Goal: Ask a question: Seek information or help from site administrators or community

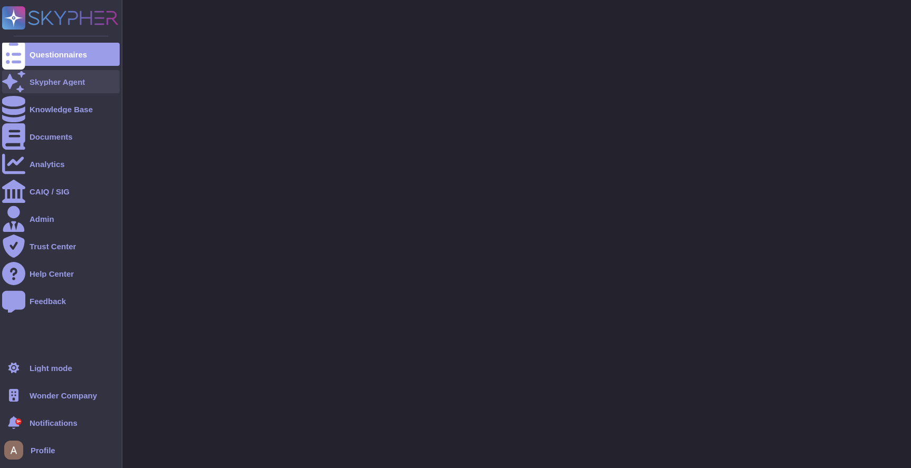
click at [12, 75] on div at bounding box center [13, 81] width 23 height 23
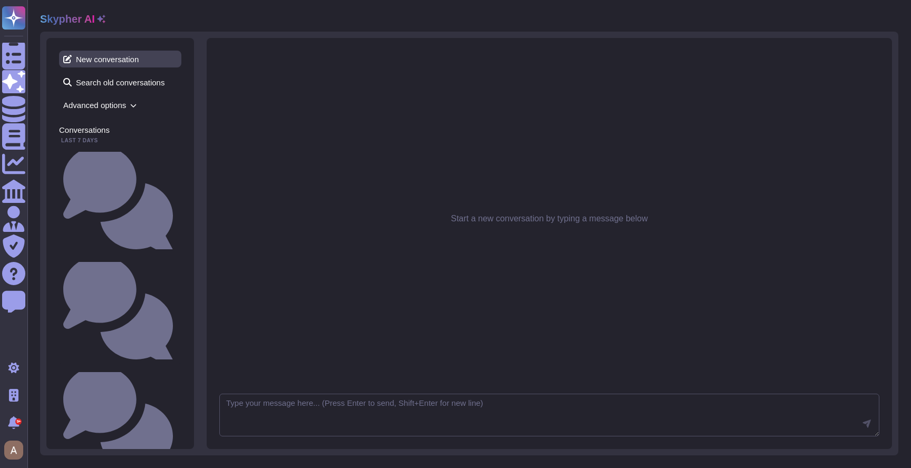
click at [140, 63] on span "New conversation" at bounding box center [120, 59] width 122 height 17
click at [409, 400] on textarea at bounding box center [549, 415] width 660 height 43
type textarea "Do you encrypt data at rest ?"
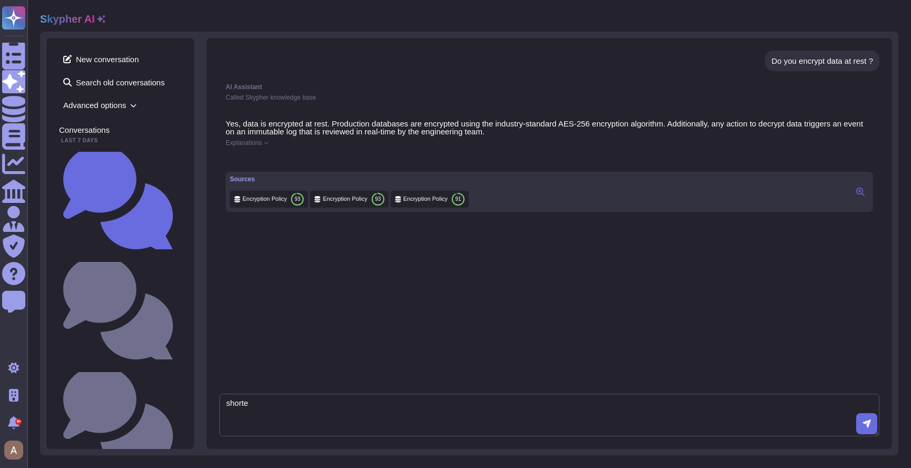
type textarea "shorter"
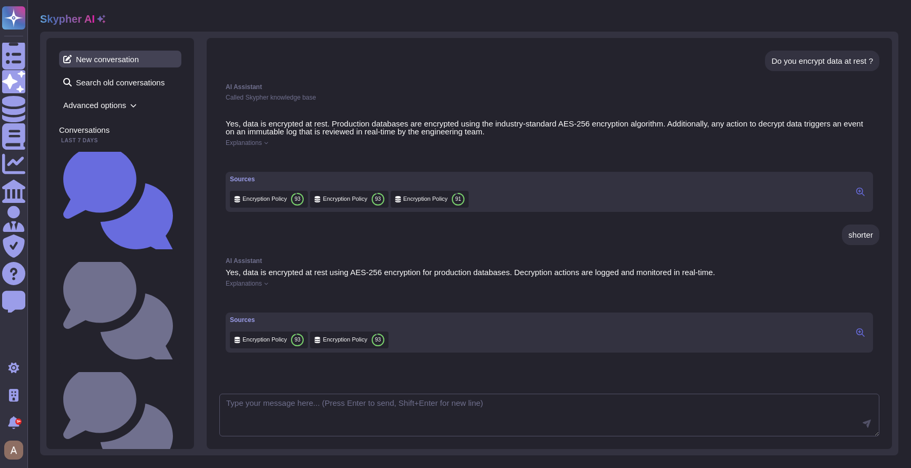
click at [131, 53] on span "New conversation" at bounding box center [120, 59] width 122 height 17
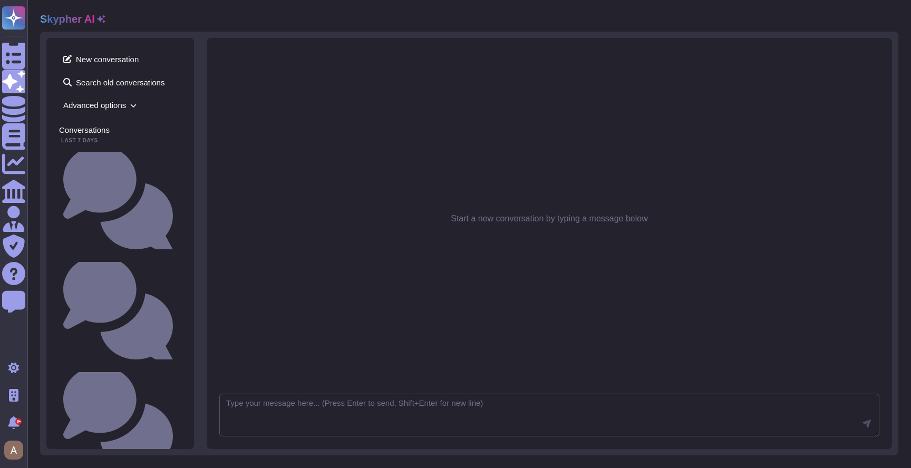
click at [114, 102] on span "Advanced options" at bounding box center [120, 105] width 122 height 16
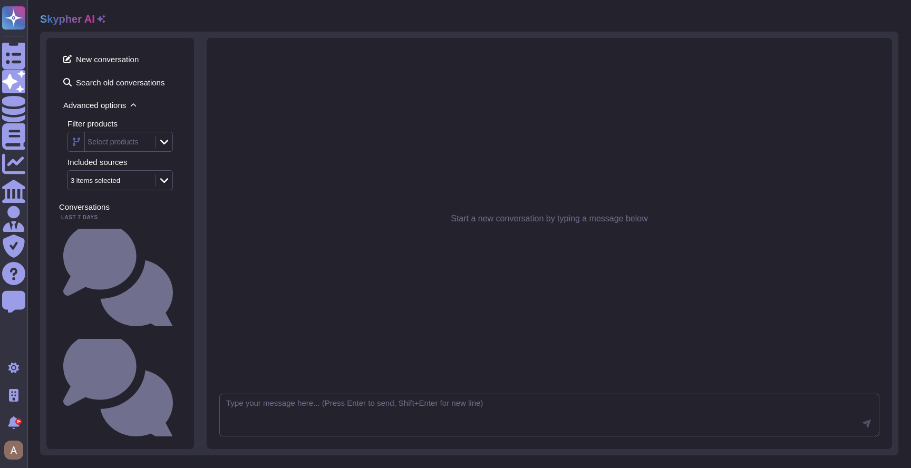
click at [97, 19] on icon at bounding box center [101, 19] width 8 height 8
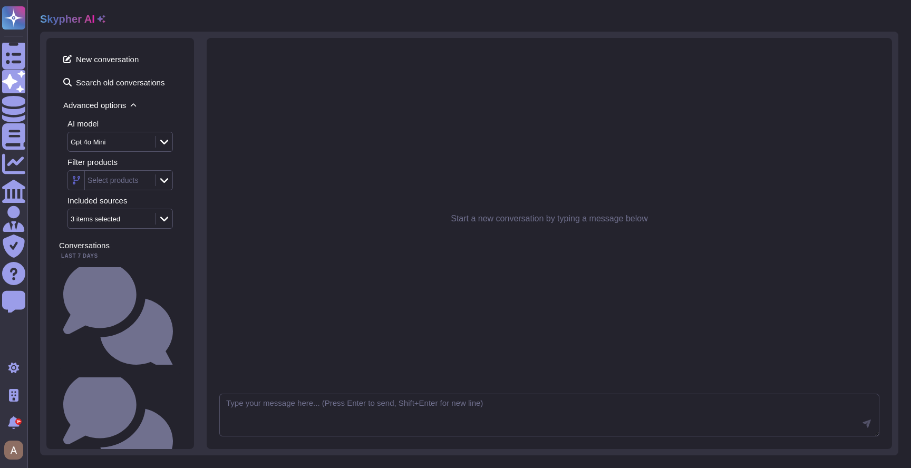
click at [136, 140] on div "Gpt 4o Mini" at bounding box center [107, 142] width 72 height 7
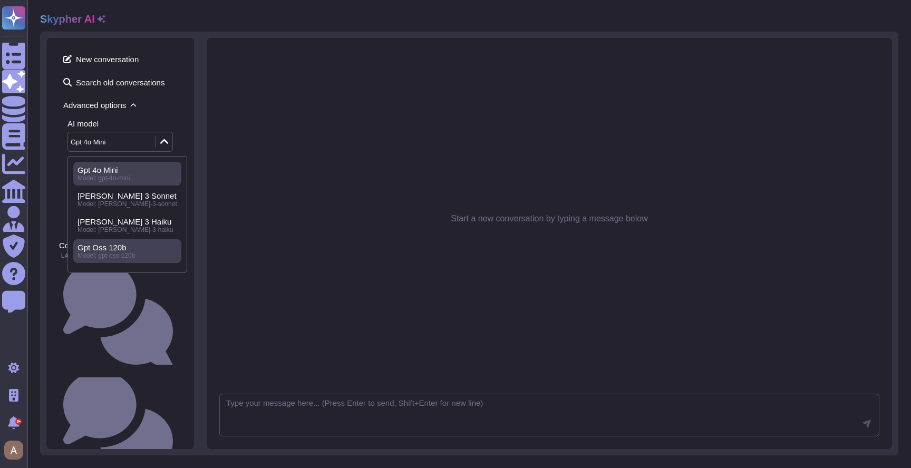
scroll to position [47, 0]
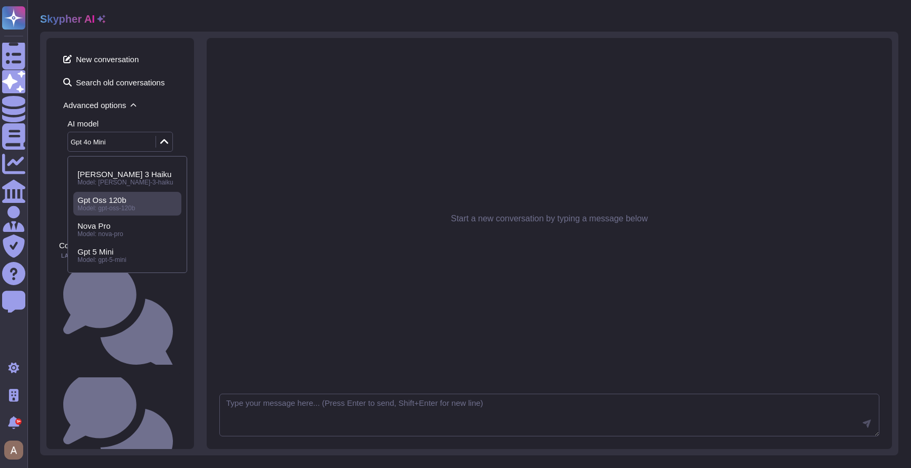
click at [126, 259] on span "Model: gpt-5-mini" at bounding box center [101, 259] width 49 height 7
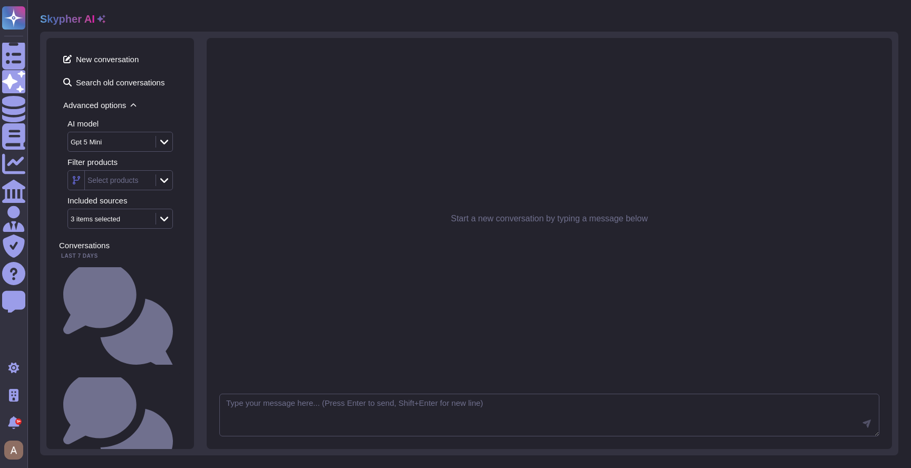
click at [351, 437] on div "Start a new conversation by typing a message below" at bounding box center [549, 243] width 685 height 411
click at [360, 420] on textarea at bounding box center [549, 415] width 660 height 43
click at [142, 85] on span "Search old conversations" at bounding box center [120, 82] width 122 height 17
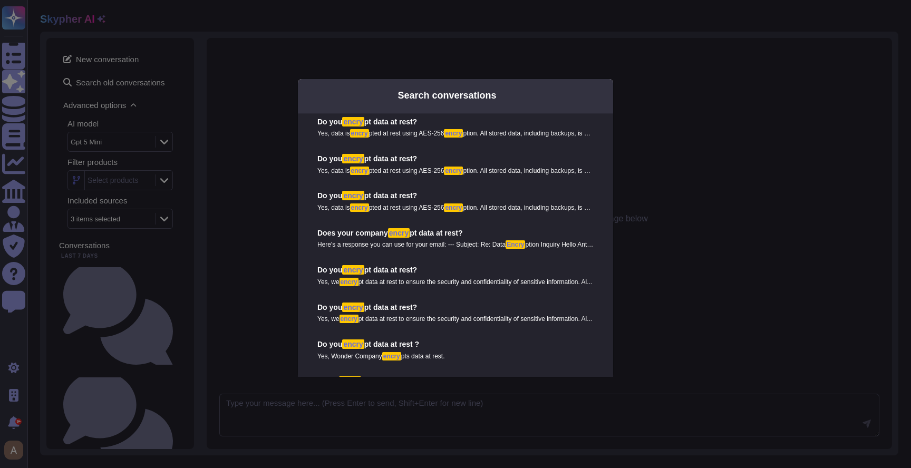
scroll to position [342, 0]
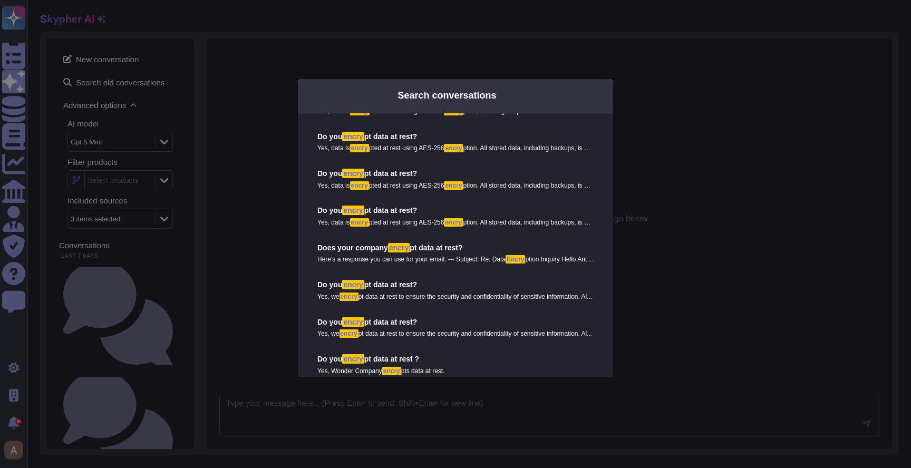
type input "encry"
click at [463, 222] on mark "encry" at bounding box center [453, 222] width 19 height 8
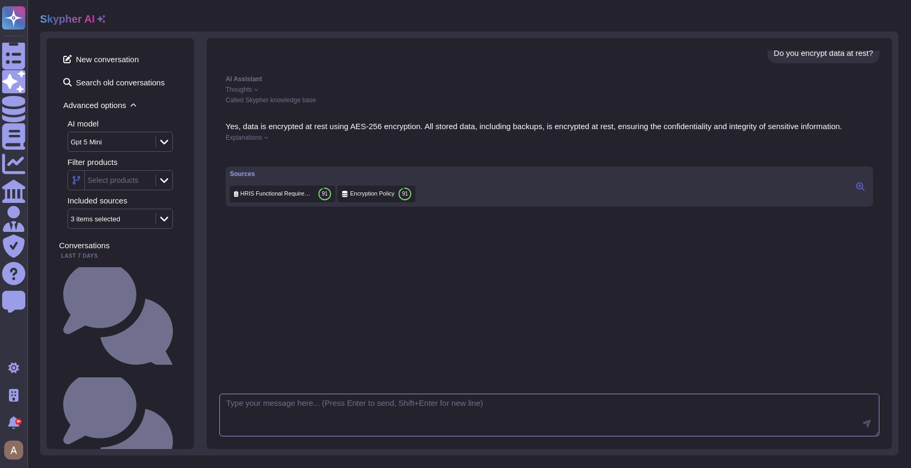
scroll to position [10, 0]
click at [245, 84] on span "Thoughts" at bounding box center [239, 87] width 26 height 6
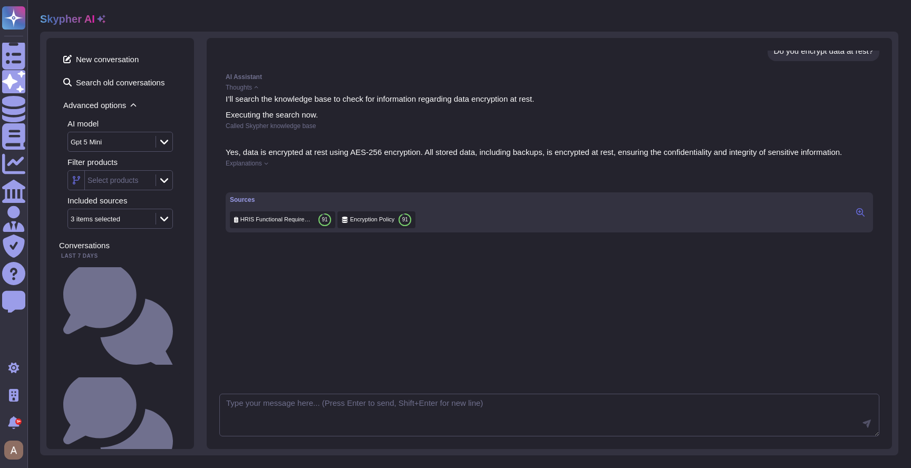
click at [245, 84] on span "Thoughts" at bounding box center [239, 87] width 26 height 6
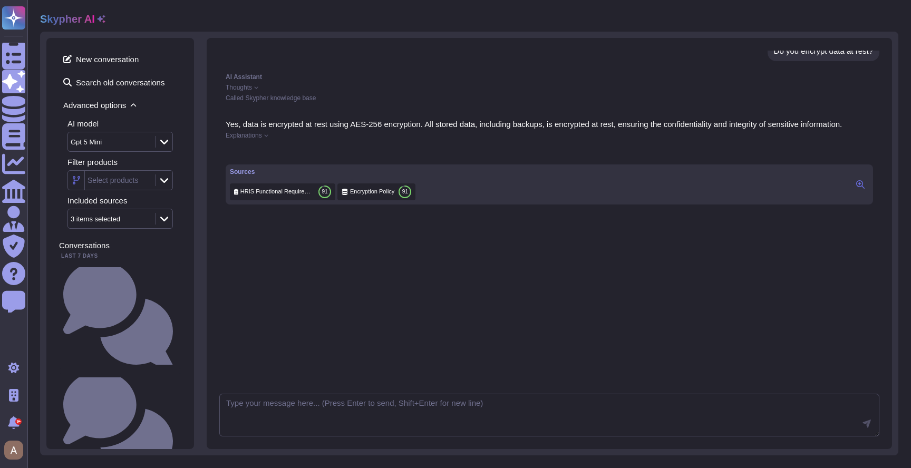
scroll to position [0, 0]
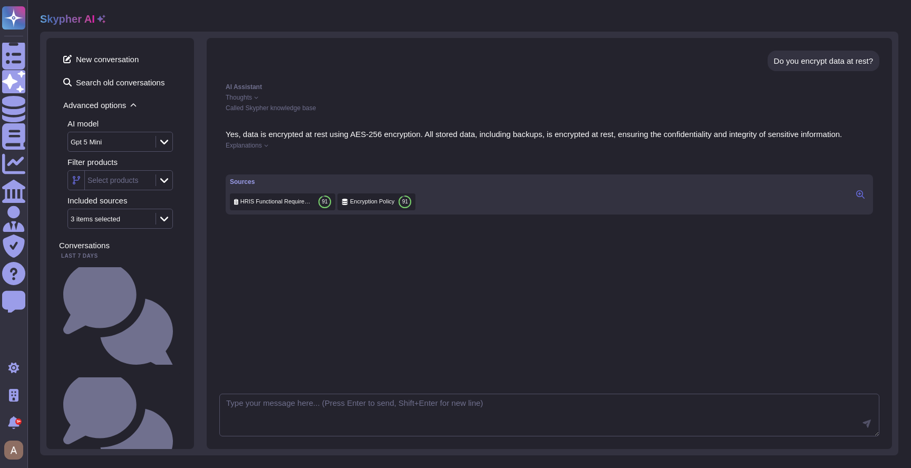
click at [247, 149] on span "Explanations" at bounding box center [244, 145] width 36 height 6
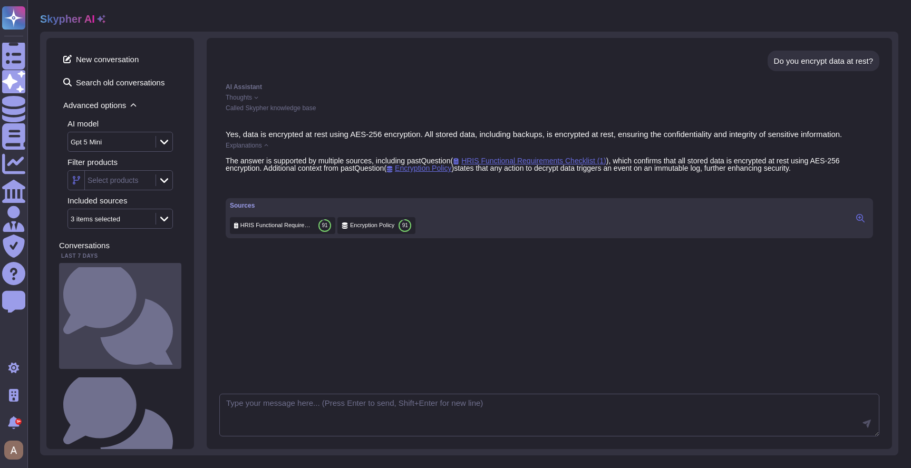
click at [121, 267] on div "Do you encrypt data at rest ?" at bounding box center [120, 316] width 122 height 106
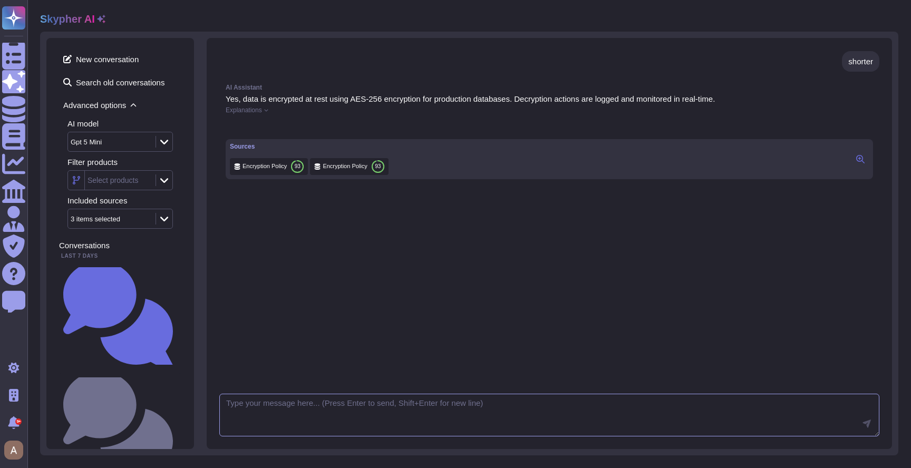
scroll to position [182, 0]
click at [124, 373] on div "Do you encrypt data at rest ??" at bounding box center [120, 426] width 122 height 106
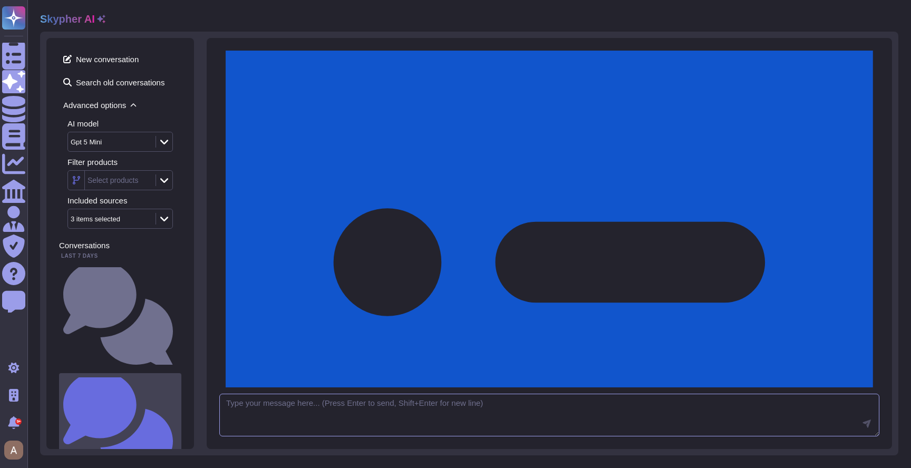
scroll to position [844, 0]
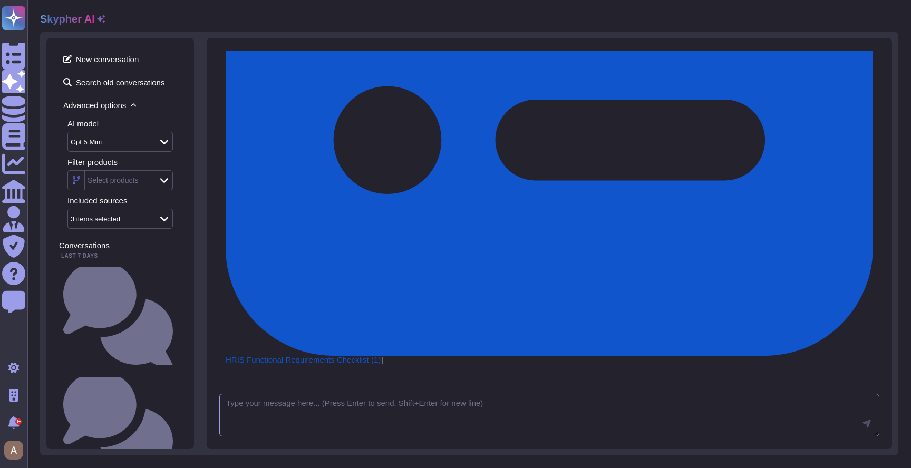
scroll to position [182, 0]
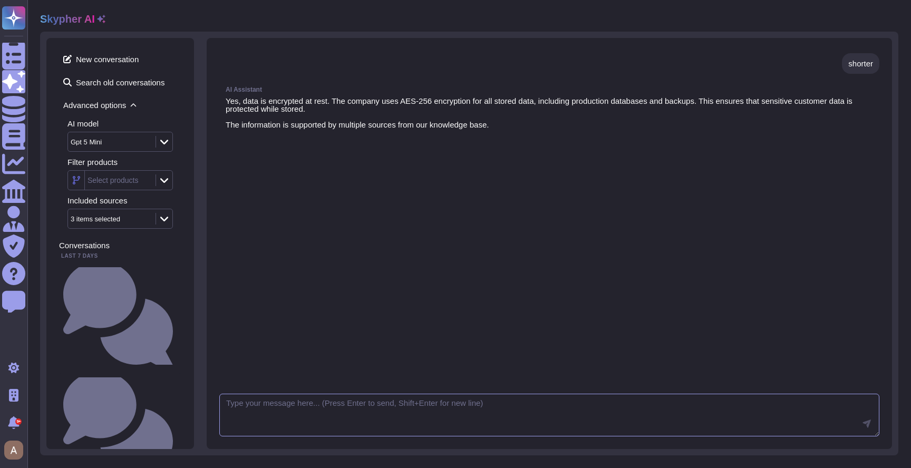
scroll to position [192, 0]
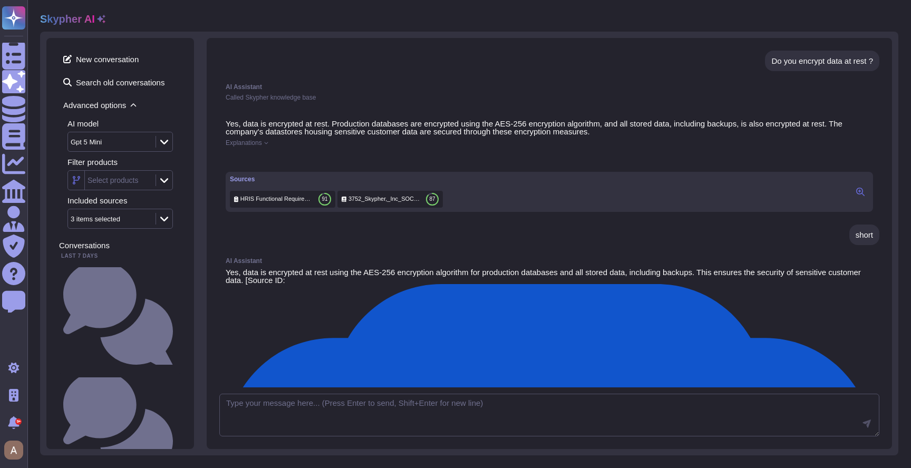
click at [278, 95] on span "Called Skypher knowledge base" at bounding box center [271, 97] width 90 height 7
click at [309, 110] on div "Do you encrypt data at rest ? AI Assistant Called Skypher knowledge base Yes, d…" at bounding box center [549, 219] width 660 height 337
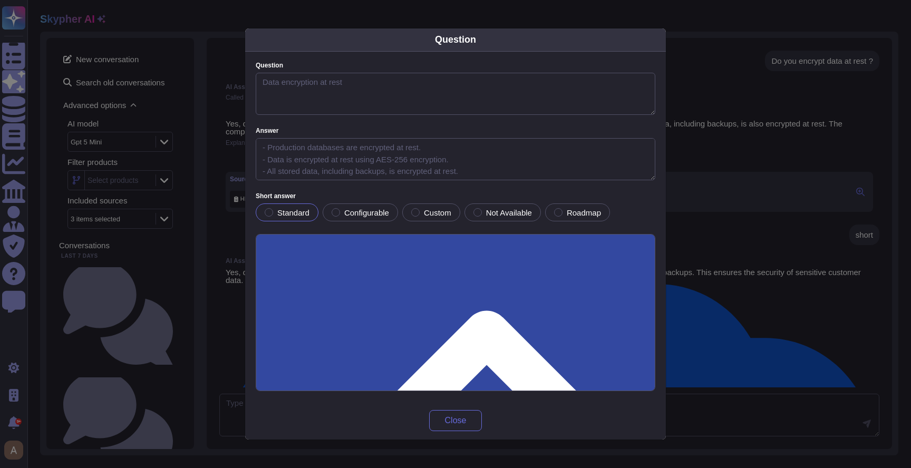
type textarea "Data encryption at rest"
type textarea "- Production databases are encrypted at rest. - Data is encrypted at rest using…"
click at [734, 270] on div "Question Question Data encryption at rest Answer - Production databases are enc…" at bounding box center [455, 234] width 911 height 468
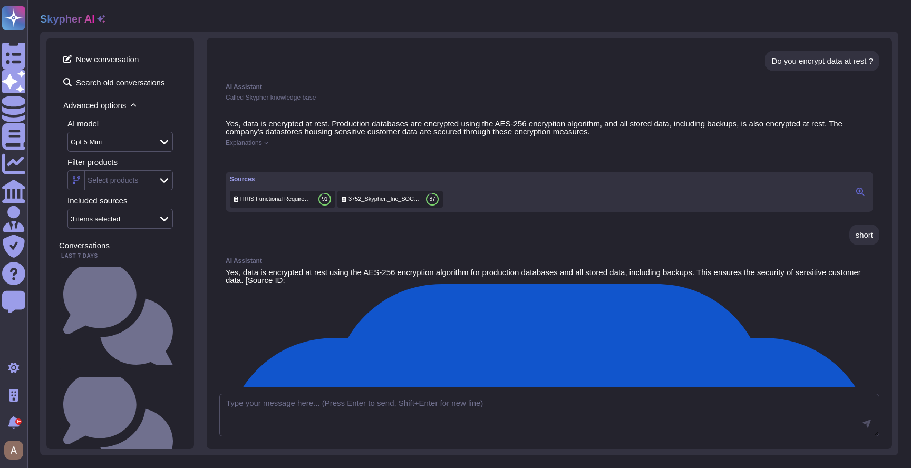
click at [856, 196] on icon at bounding box center [860, 192] width 8 height 8
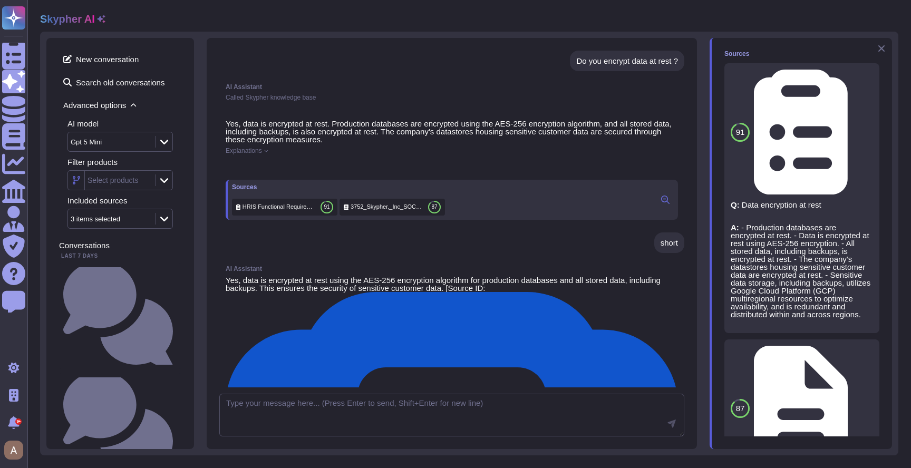
click at [883, 45] on icon at bounding box center [881, 48] width 6 height 6
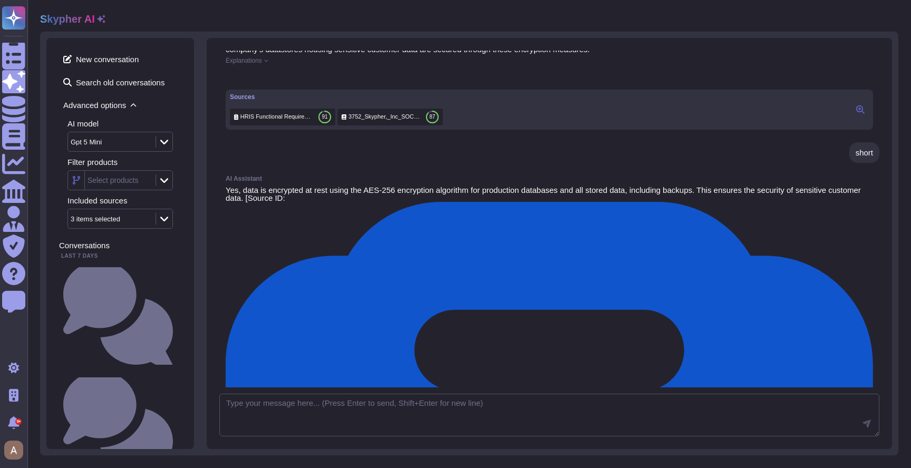
scroll to position [182, 0]
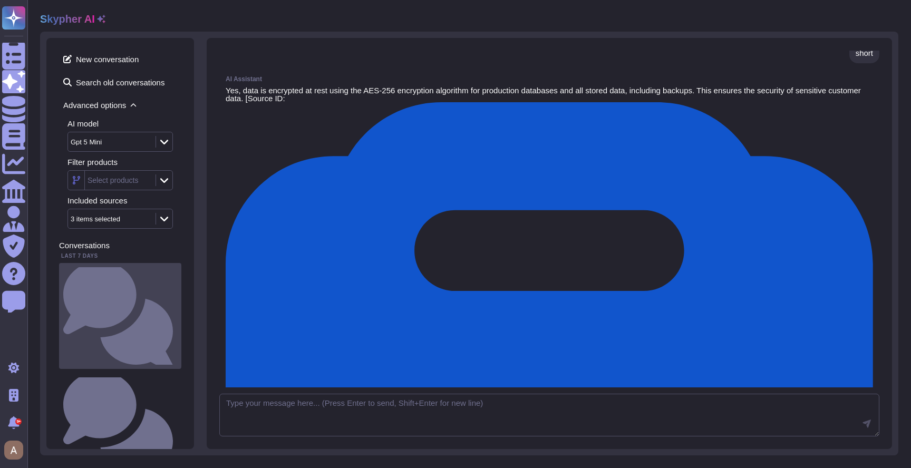
click at [129, 278] on div "Do you encrypt data at rest ?" at bounding box center [120, 316] width 122 height 106
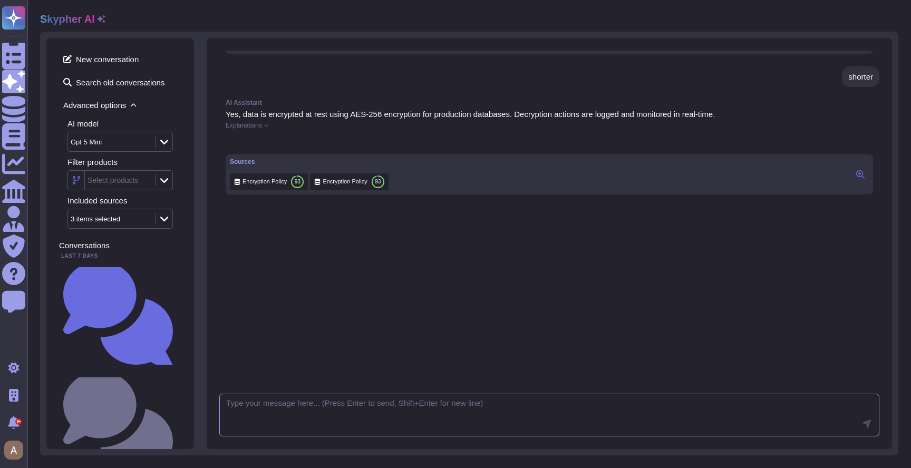
scroll to position [182, 0]
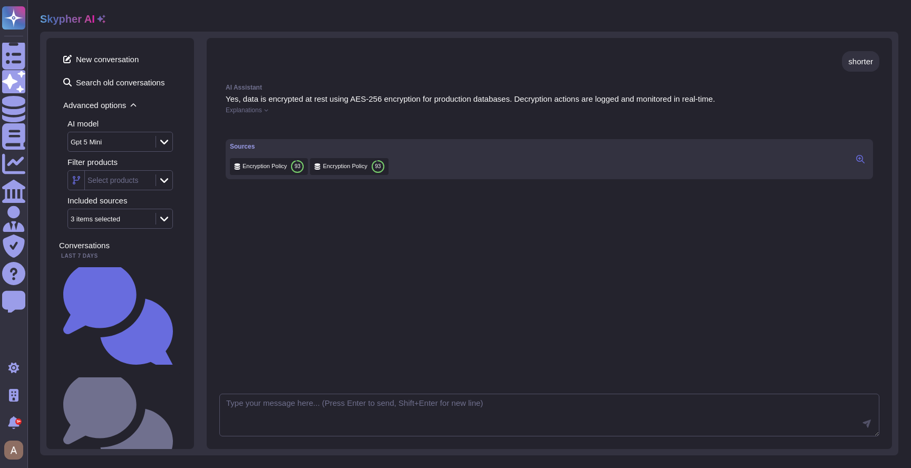
click at [245, 110] on span "Explanations" at bounding box center [244, 110] width 36 height 6
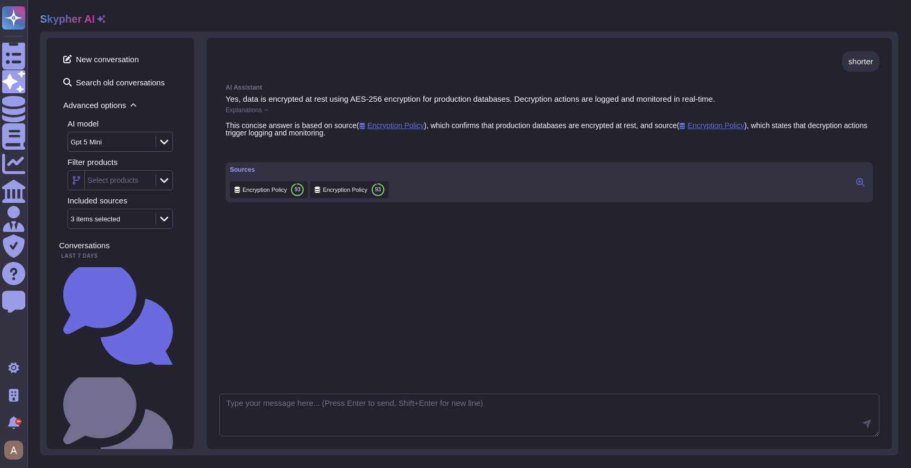
click at [260, 114] on div "AI Assistant Yes, data is encrypted at rest using AES-256 encryption for produc…" at bounding box center [549, 143] width 660 height 131
click at [262, 111] on span "Explanations" at bounding box center [244, 110] width 36 height 6
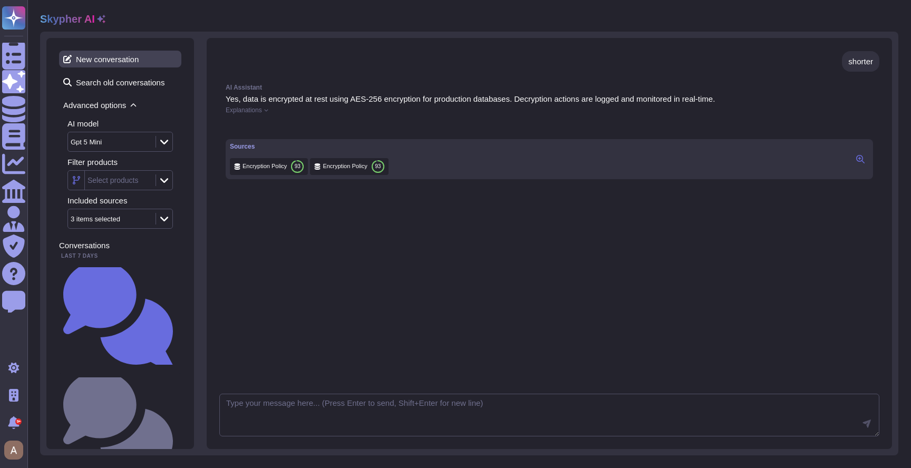
click at [116, 65] on span "New conversation" at bounding box center [120, 59] width 122 height 17
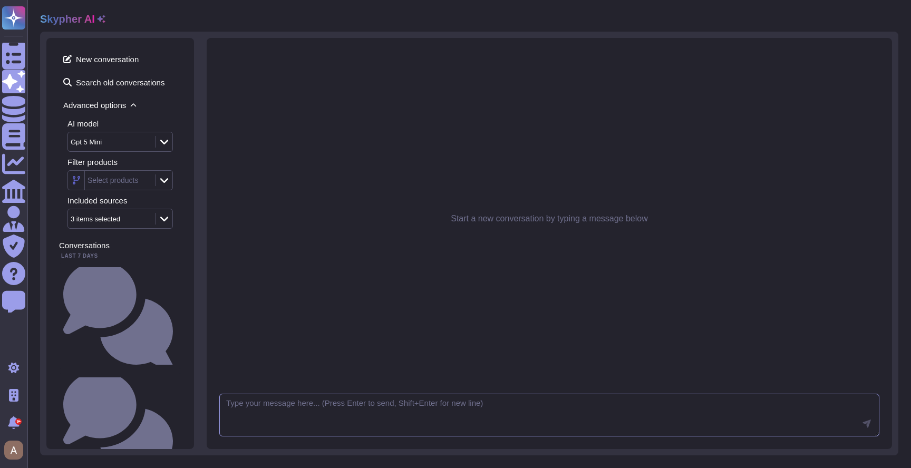
click at [320, 409] on textarea at bounding box center [549, 415] width 660 height 43
type textarea "list users in table"
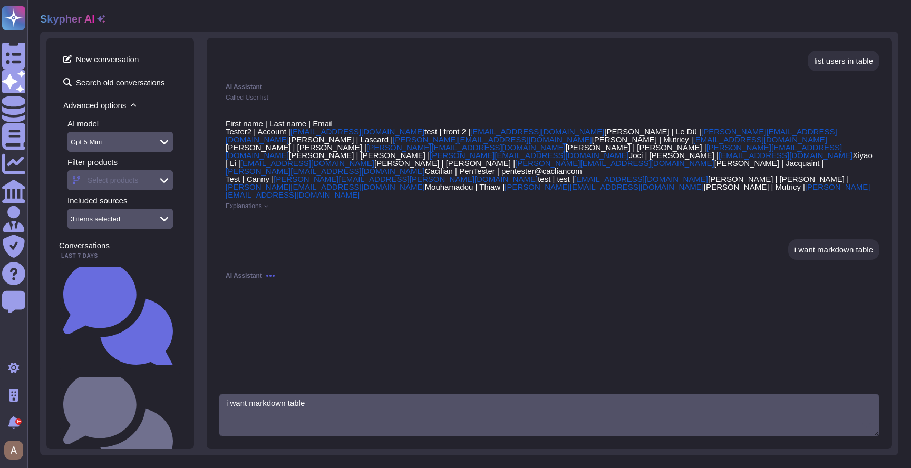
type textarea "i want markdown table"
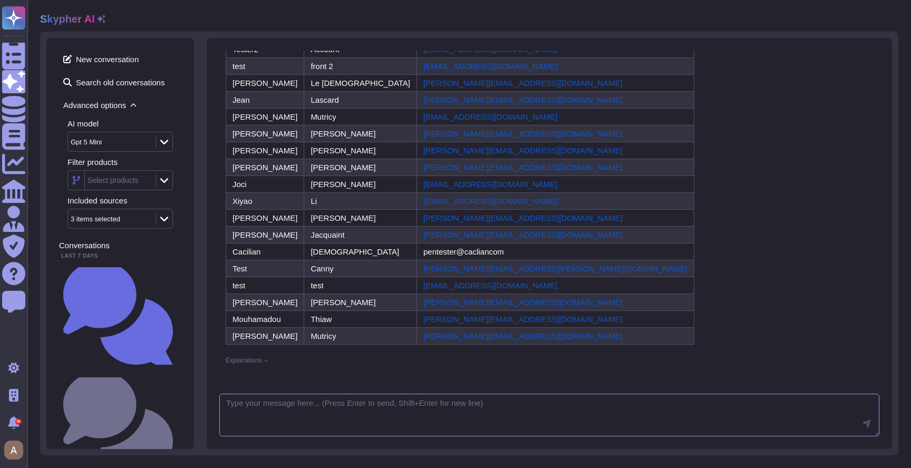
scroll to position [347, 0]
click at [251, 357] on span "Explanations" at bounding box center [244, 360] width 36 height 6
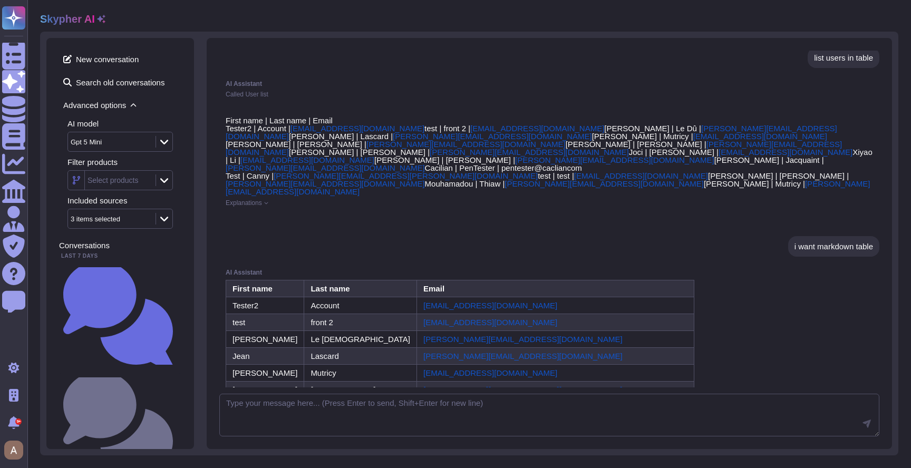
scroll to position [0, 0]
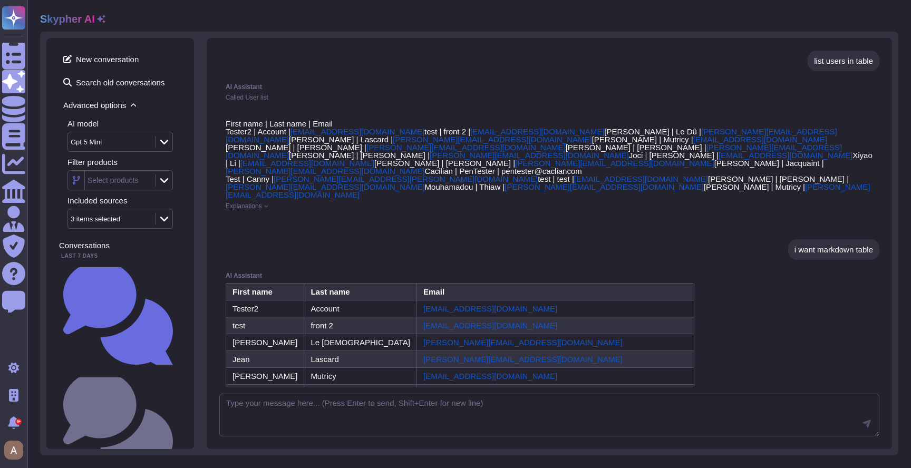
click at [261, 209] on span "Explanations" at bounding box center [244, 206] width 36 height 6
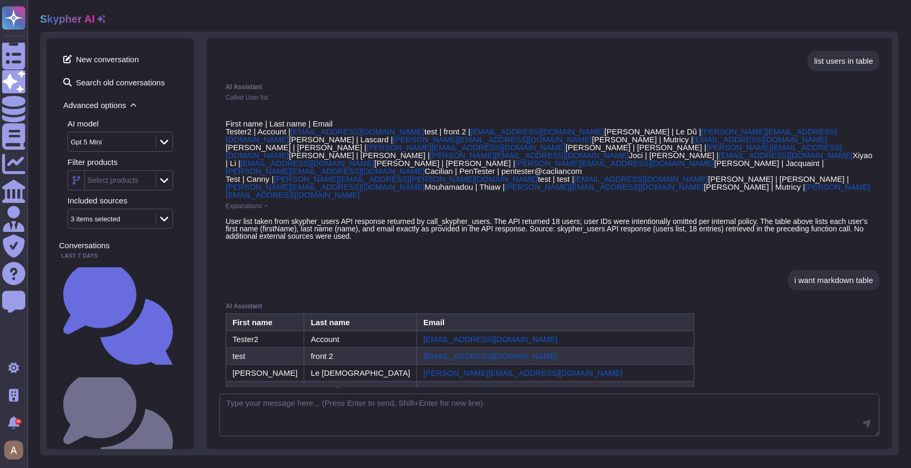
click at [145, 140] on div "Gpt 5 Mini" at bounding box center [110, 141] width 85 height 19
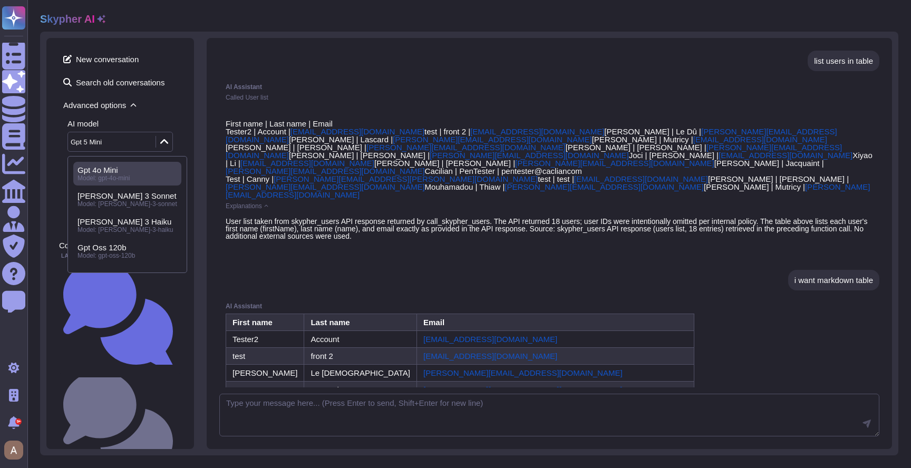
click at [139, 165] on div "Gpt 4o Mini Model: gpt-4o-mini" at bounding box center [127, 174] width 108 height 24
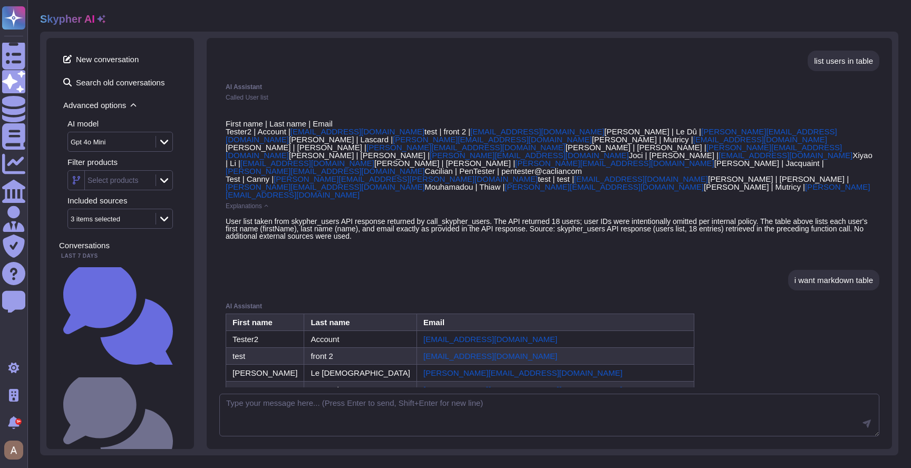
click at [114, 143] on div "Gpt 4o Mini" at bounding box center [107, 142] width 72 height 7
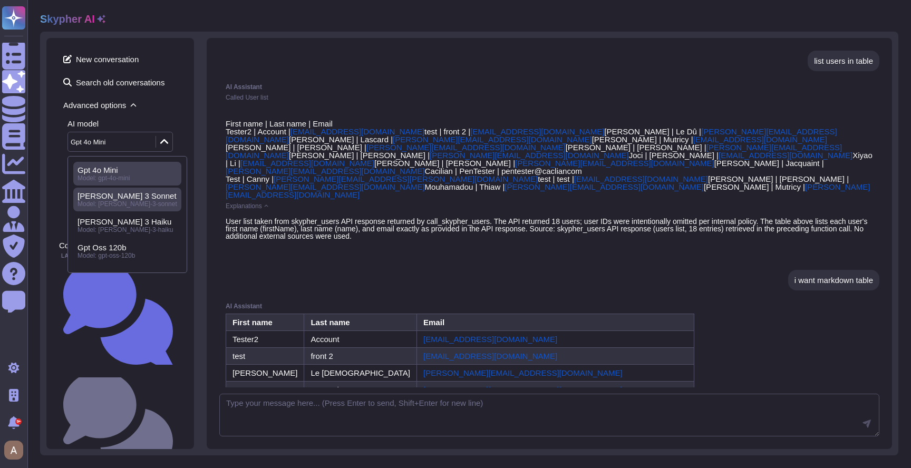
drag, startPoint x: 129, startPoint y: 216, endPoint x: 129, endPoint y: 202, distance: 13.7
click at [129, 202] on div "Gpt 4o Mini Model: gpt-4o-mini Claude 3 Sonnet Model: claude-3-sonnet Claude 3 …" at bounding box center [127, 214] width 108 height 105
click at [129, 202] on span "Model: [PERSON_NAME]-3-sonnet" at bounding box center [127, 203] width 100 height 7
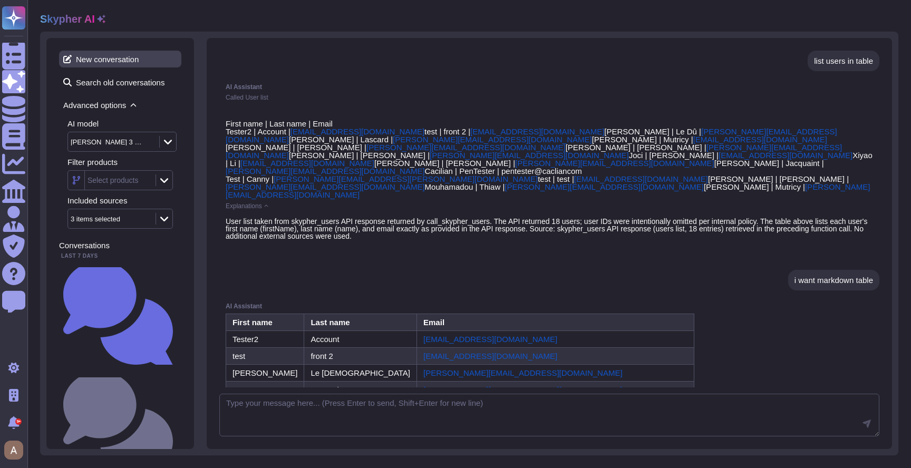
click at [124, 63] on span "New conversation" at bounding box center [120, 59] width 122 height 17
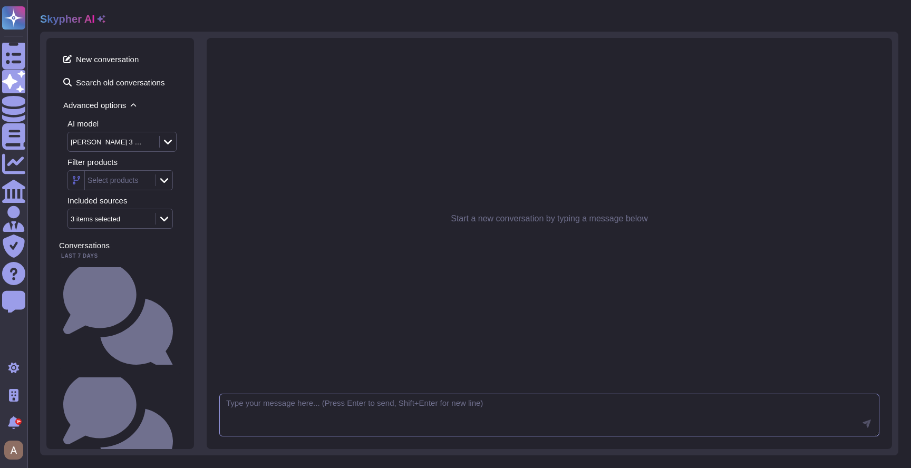
click at [296, 402] on textarea at bounding box center [549, 415] width 660 height 43
type textarea "Do we encrypt data at rest?"
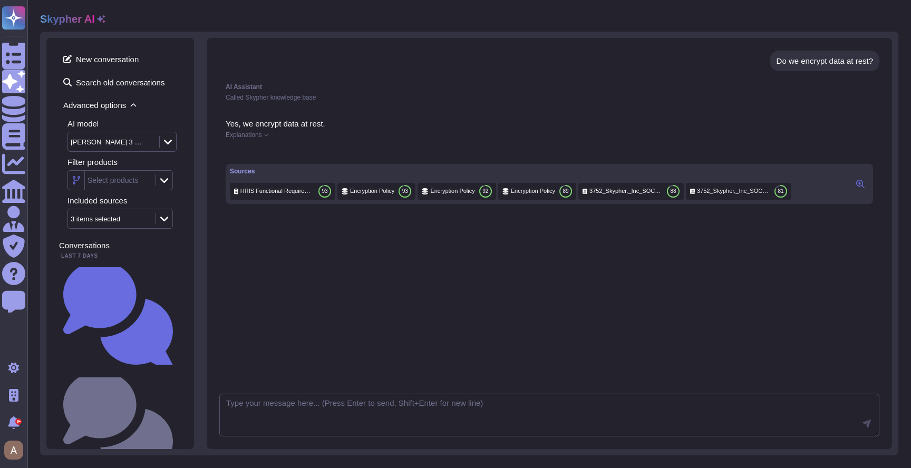
click at [857, 188] on icon at bounding box center [860, 184] width 8 height 8
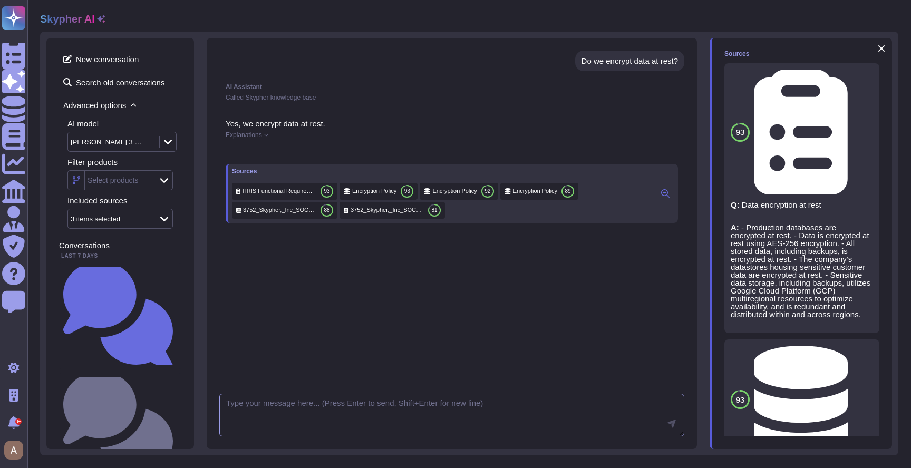
click at [401, 404] on textarea at bounding box center [451, 415] width 465 height 43
type textarea "more detail ?"
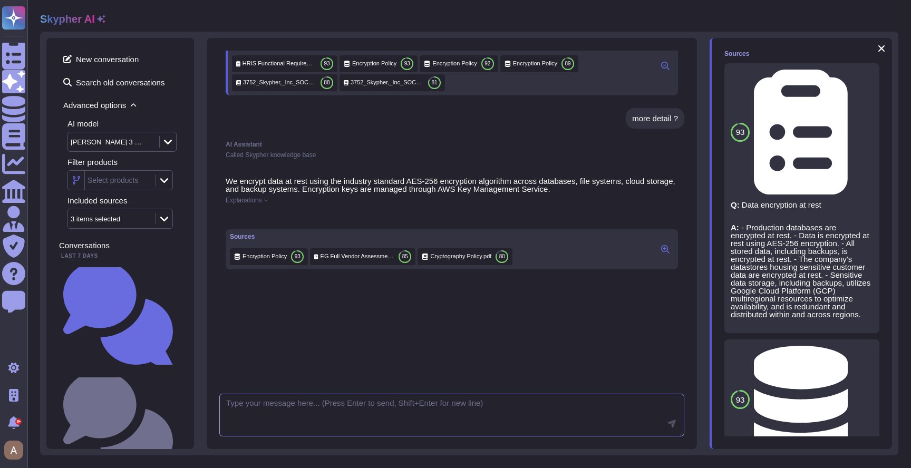
scroll to position [193, 0]
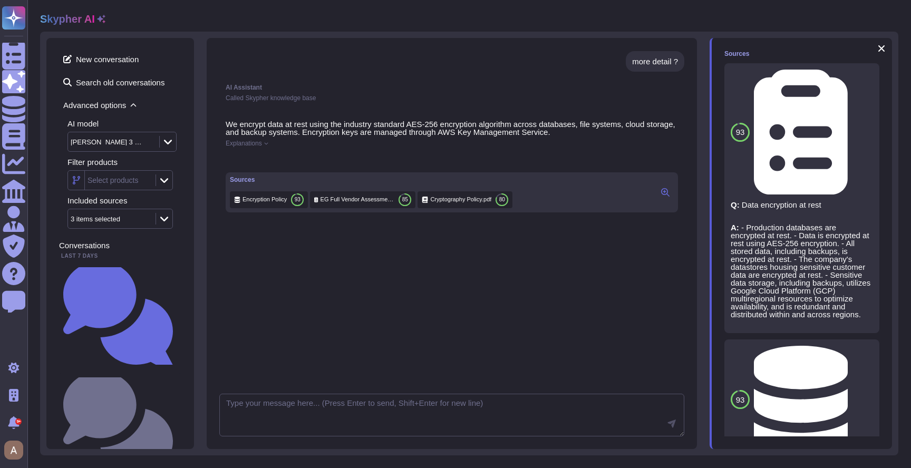
click at [261, 144] on span "Explanations" at bounding box center [244, 143] width 36 height 6
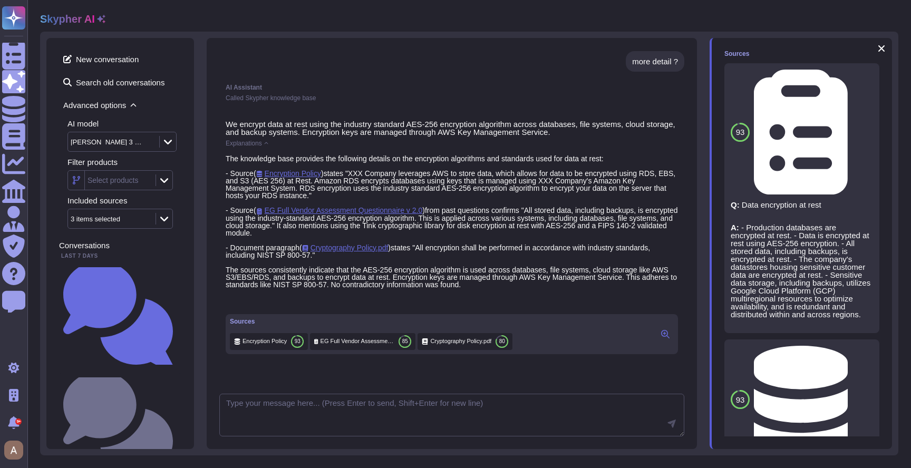
click at [261, 144] on span "Explanations" at bounding box center [244, 143] width 36 height 6
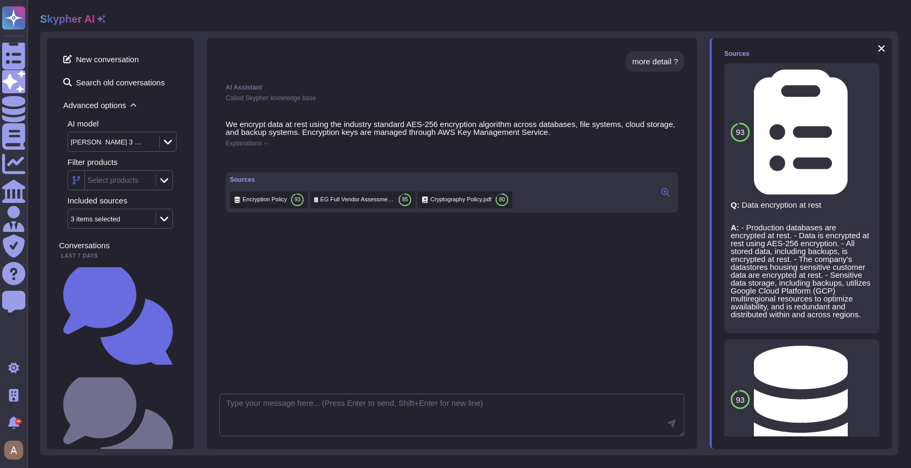
click at [154, 138] on div "[PERSON_NAME] 3 Sonnet" at bounding box center [121, 142] width 109 height 20
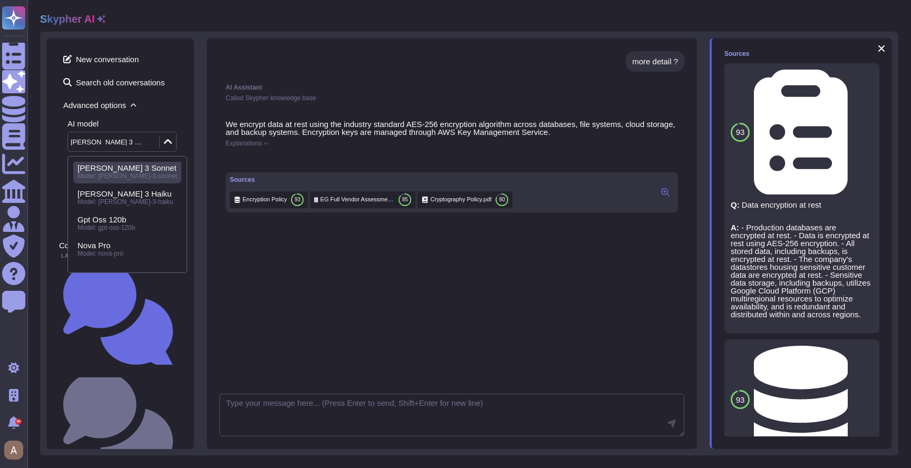
scroll to position [47, 0]
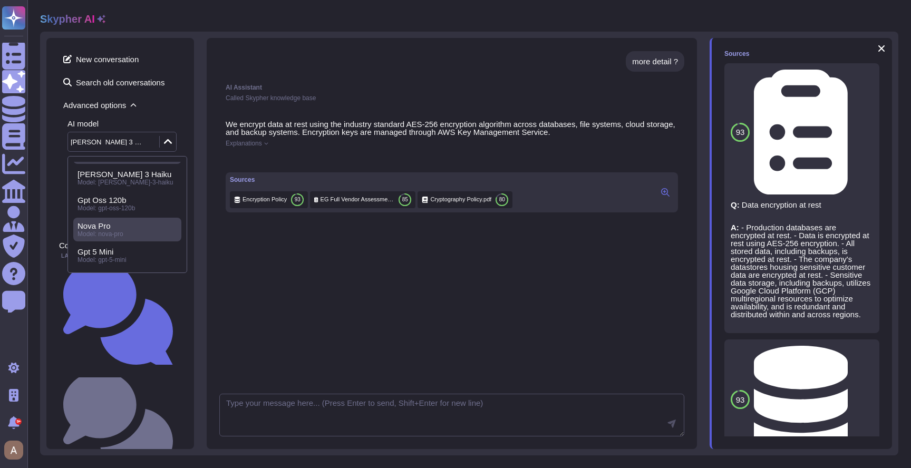
click at [123, 226] on div "Nova Pro" at bounding box center [127, 225] width 100 height 9
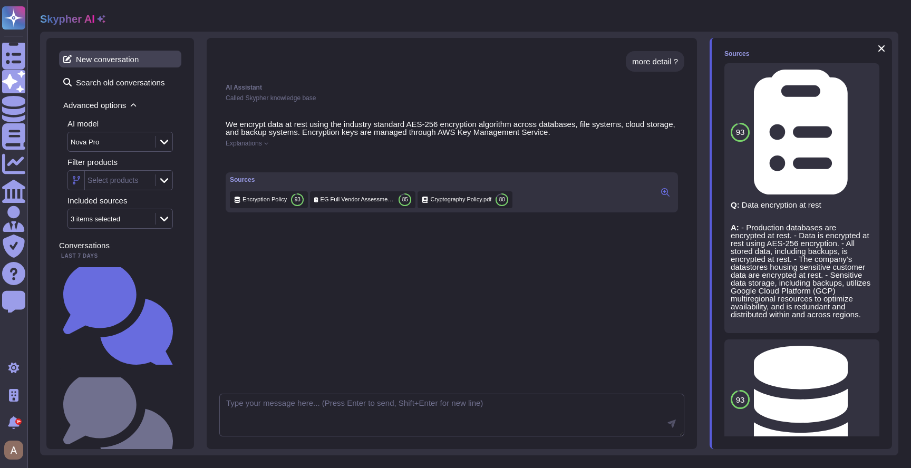
click at [131, 63] on span "New conversation" at bounding box center [120, 59] width 122 height 17
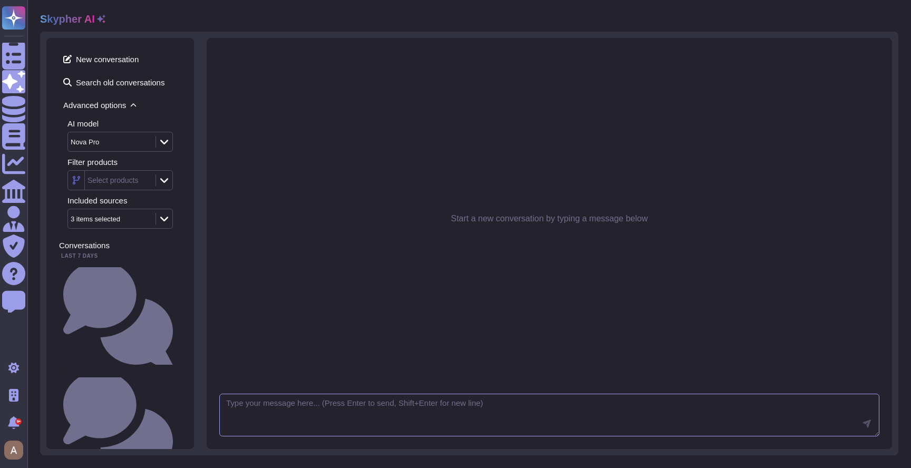
click at [364, 411] on textarea at bounding box center [549, 415] width 660 height 43
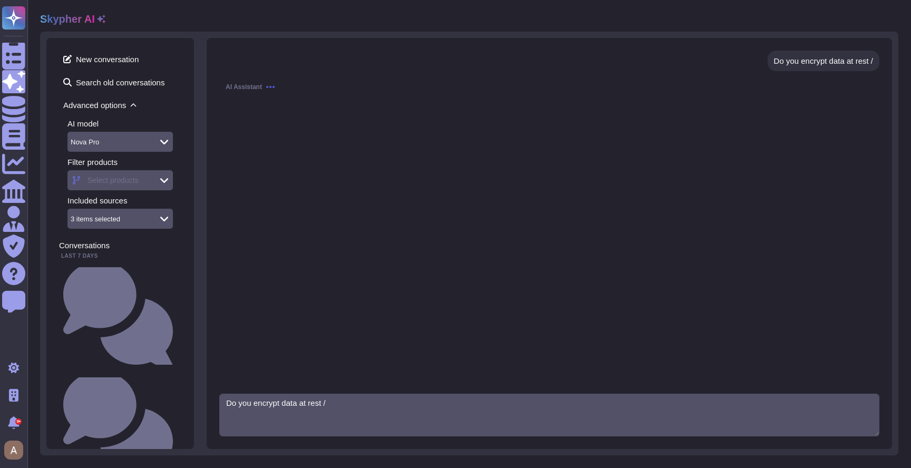
type textarea "Do you encrypt data at rest /"
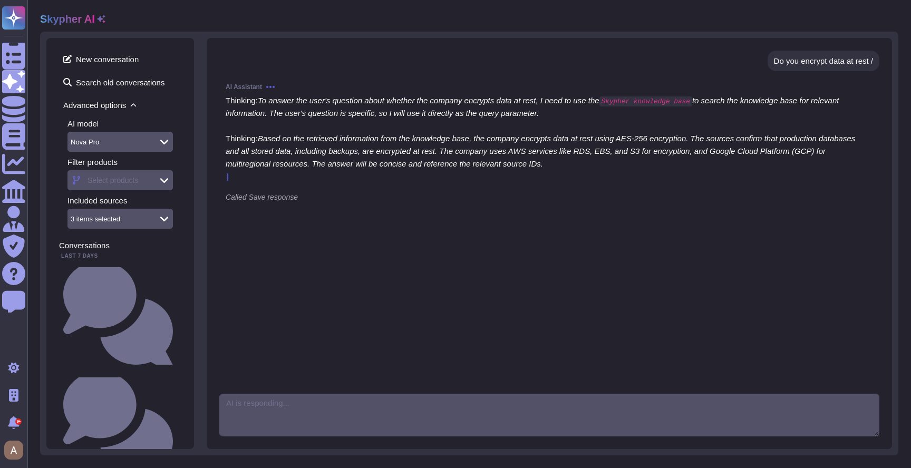
scroll to position [10, 0]
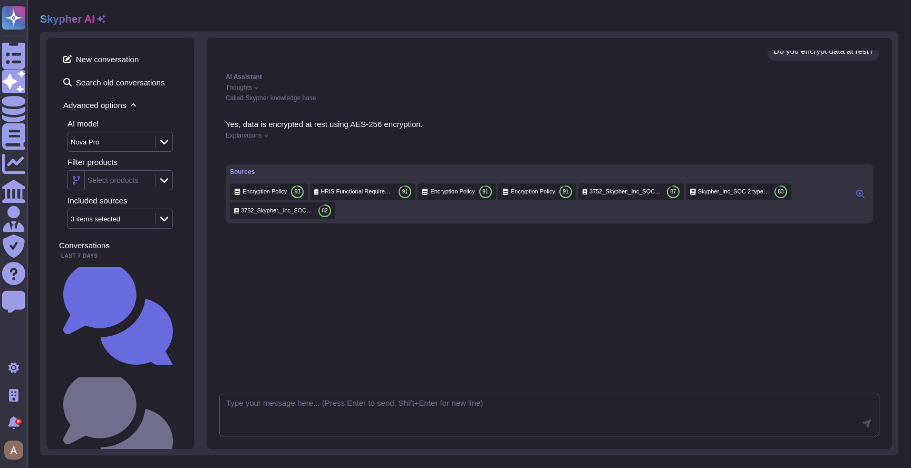
click at [262, 136] on span "Explanations" at bounding box center [244, 135] width 36 height 6
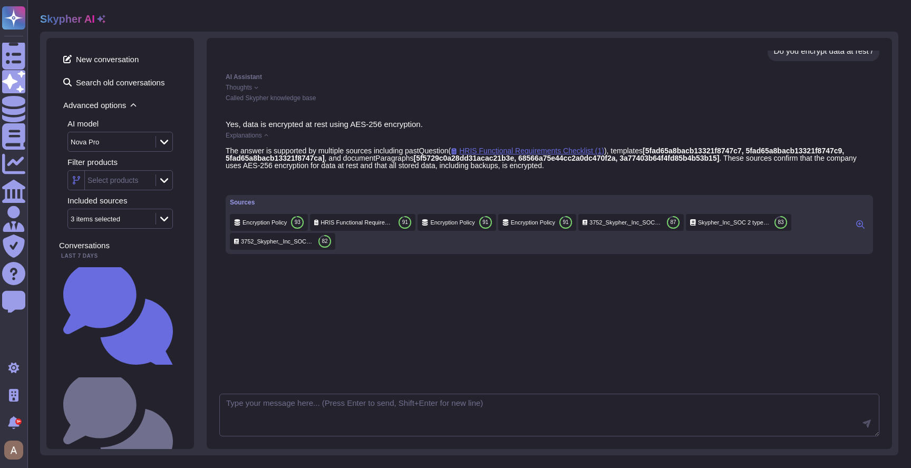
click at [262, 136] on span "Explanations" at bounding box center [244, 135] width 36 height 6
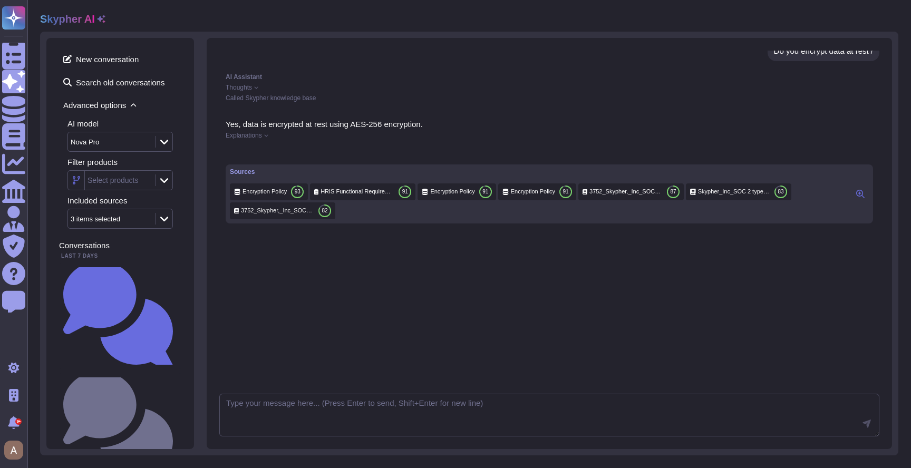
click at [262, 136] on span "Explanations" at bounding box center [244, 135] width 36 height 6
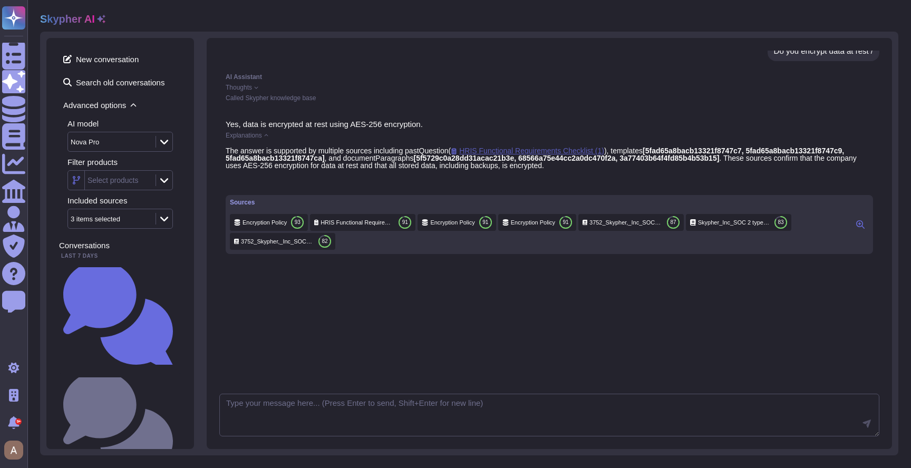
click at [503, 152] on span "HRIS Functional Requirements Checklist (1)" at bounding box center [527, 150] width 153 height 8
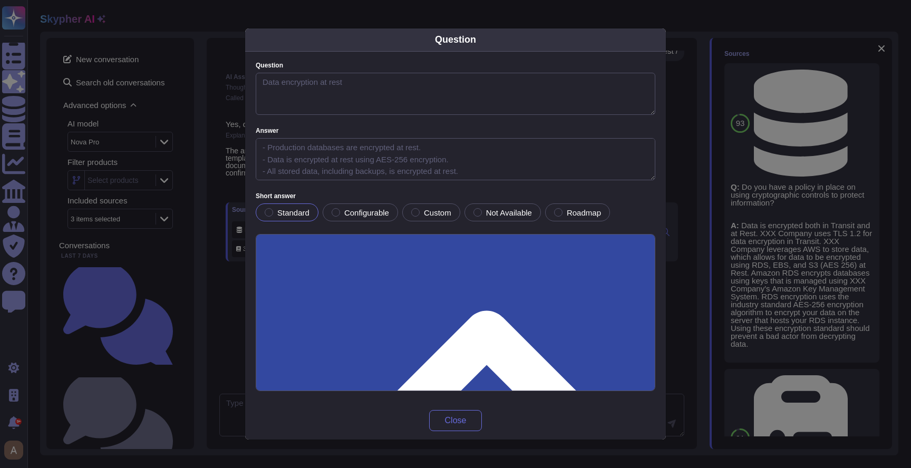
type textarea "Data encryption at rest"
type textarea "- Production databases are encrypted at rest. - Data is encrypted at rest using…"
click at [146, 167] on div "Question Question Data encryption at rest Answer - Production databases are enc…" at bounding box center [455, 234] width 911 height 468
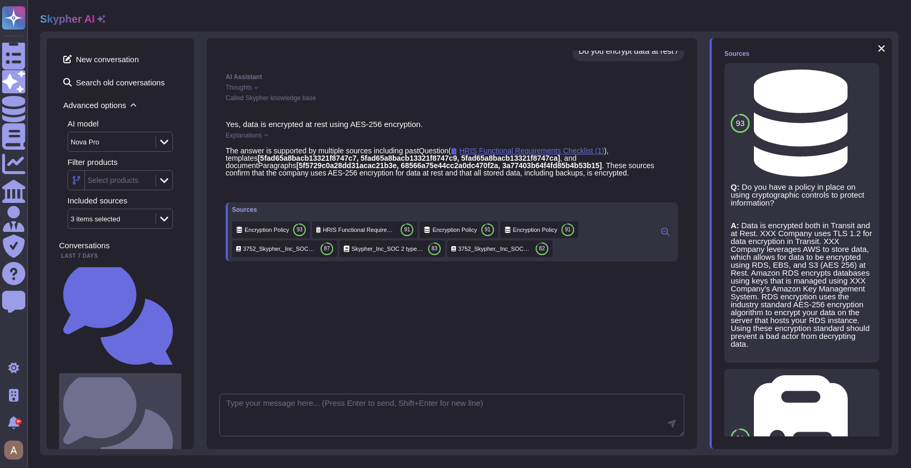
click at [123, 373] on div "Do we encrypt data at rest?" at bounding box center [120, 426] width 122 height 106
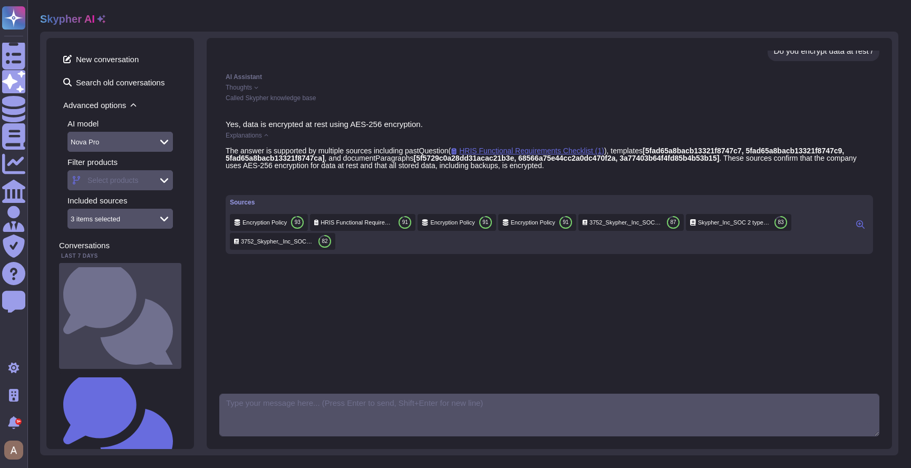
click at [132, 278] on div "Do you encrypt data at rest?" at bounding box center [120, 316] width 122 height 106
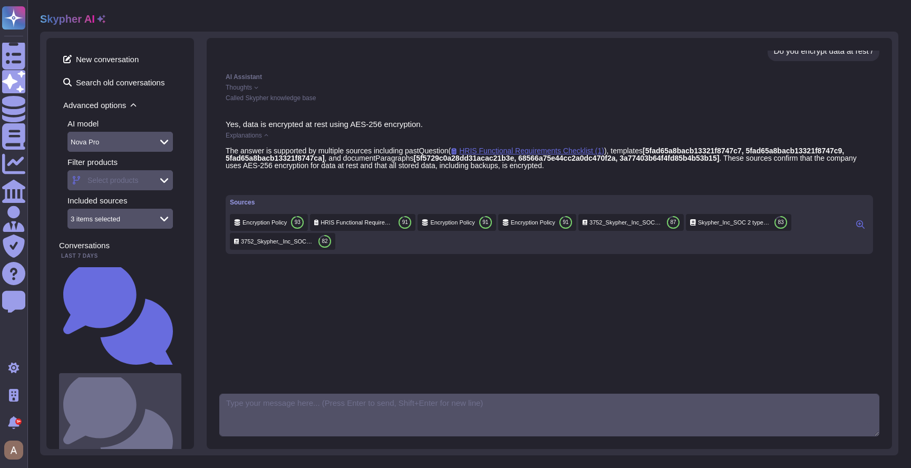
click at [177, 423] on small "Do we encrypt data at rest?" at bounding box center [177, 426] width 0 height 7
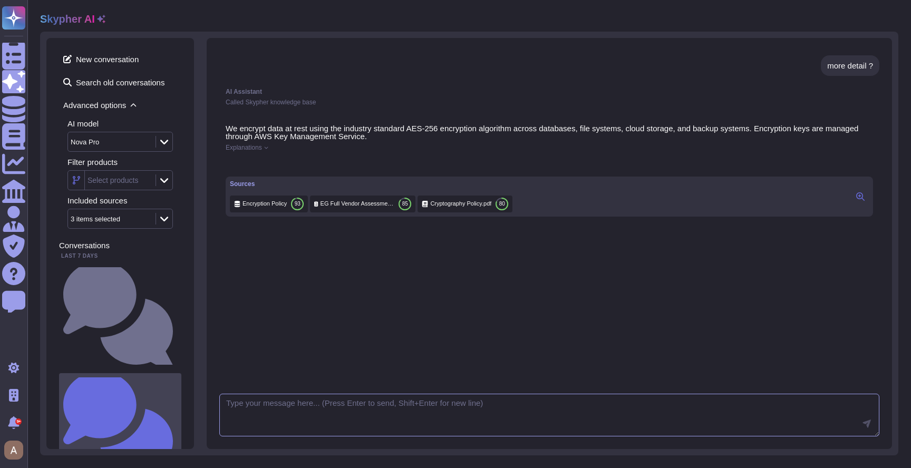
scroll to position [174, 0]
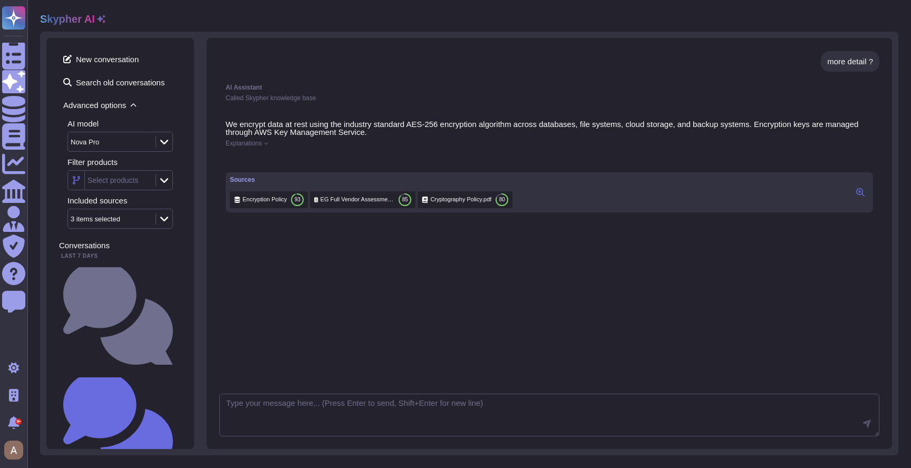
click at [262, 148] on div "We encrypt data at rest using the industry standard AES-256 encryption algorith…" at bounding box center [549, 166] width 660 height 105
click at [262, 143] on span "Explanations" at bounding box center [244, 143] width 36 height 6
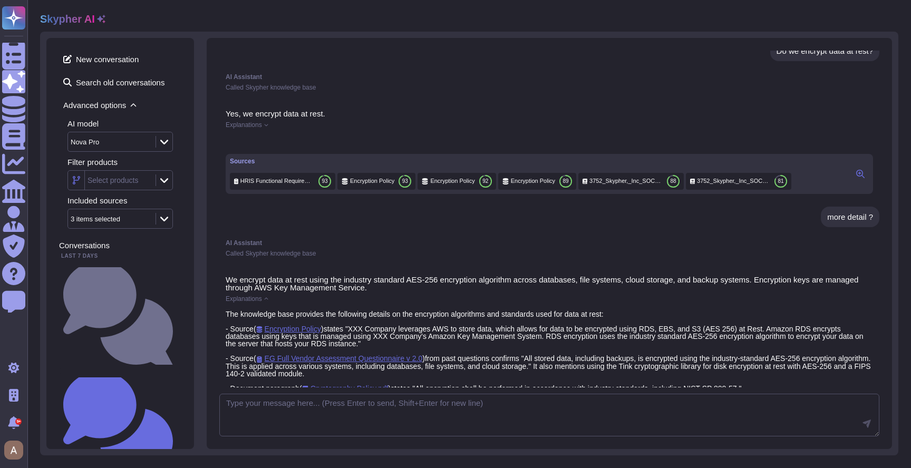
scroll to position [0, 0]
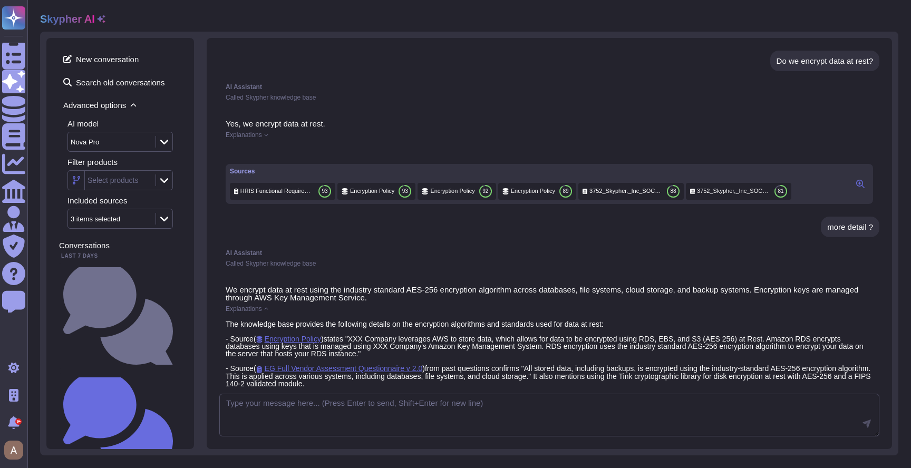
click at [260, 135] on span "Explanations" at bounding box center [244, 135] width 36 height 6
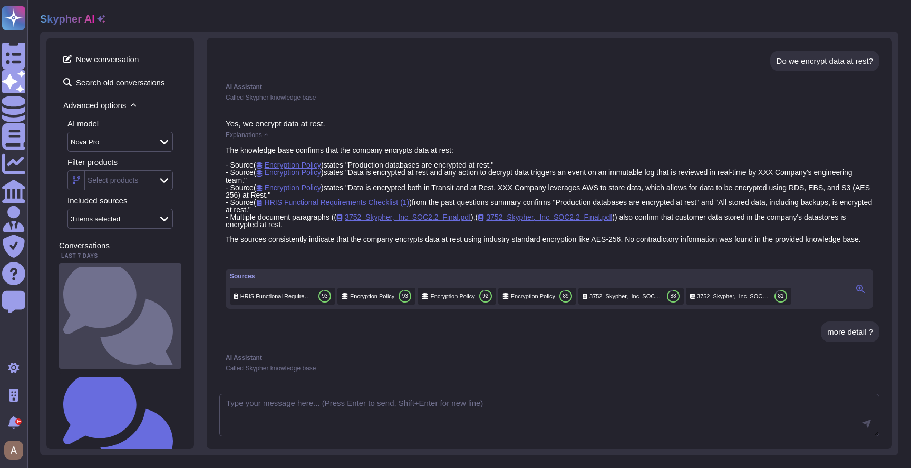
click at [177, 312] on small "Do you encrypt data at rest?" at bounding box center [177, 315] width 0 height 7
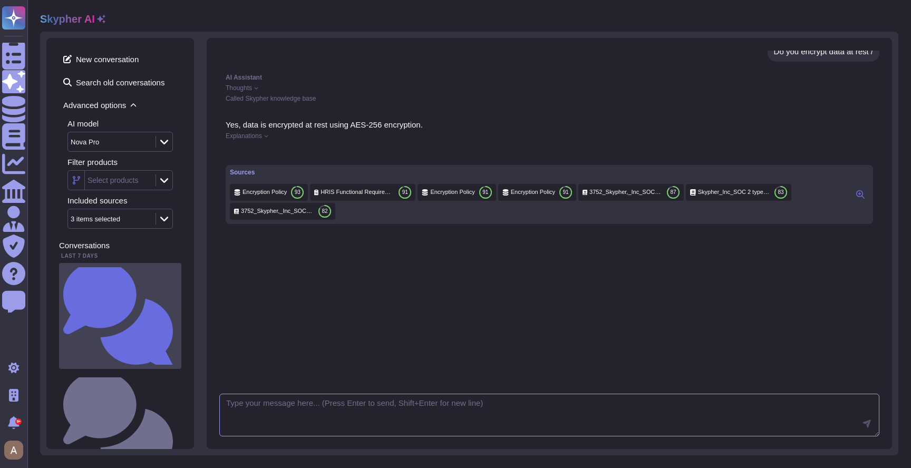
scroll to position [10, 0]
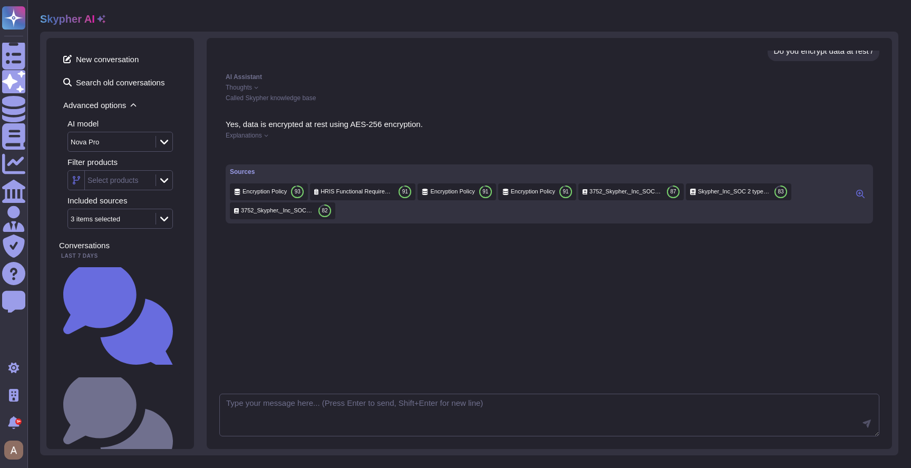
click at [259, 138] on span "Explanations" at bounding box center [244, 135] width 36 height 6
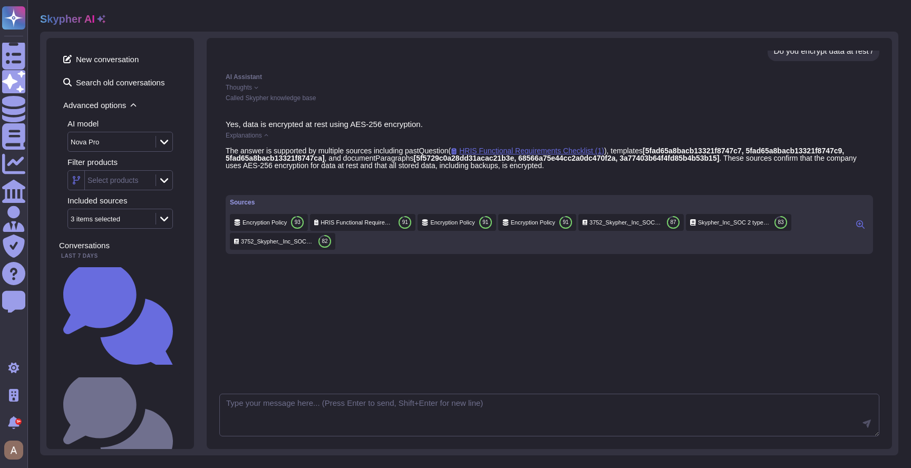
click at [384, 158] on b "[5fad65a8bacb13321f8747c7, 5fad65a8bacb13321f8747c9, 5fad65a8bacb13321f8747ca]" at bounding box center [536, 154] width 620 height 16
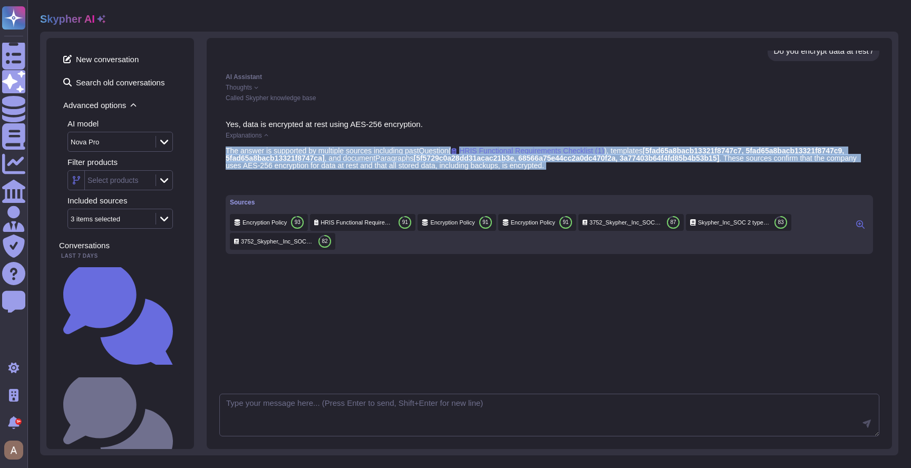
click at [384, 158] on b "[5fad65a8bacb13321f8747c7, 5fad65a8bacb13321f8747c9, 5fad65a8bacb13321f8747ca]" at bounding box center [536, 154] width 620 height 16
copy div "The answer is supported by multiple sources including pastQuestion ( HRIS Funct…"
click at [337, 155] on b "[5fad65a8bacb13321f8747c7, 5fad65a8bacb13321f8747c9, 5fad65a8bacb13321f8747ca]" at bounding box center [536, 154] width 620 height 16
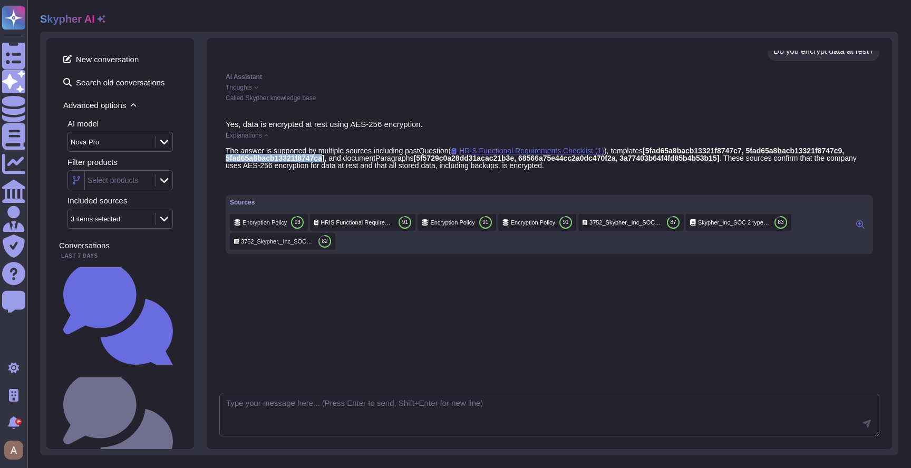
click at [337, 155] on b "[5fad65a8bacb13321f8747c7, 5fad65a8bacb13321f8747c9, 5fad65a8bacb13321f8747ca]" at bounding box center [536, 154] width 620 height 16
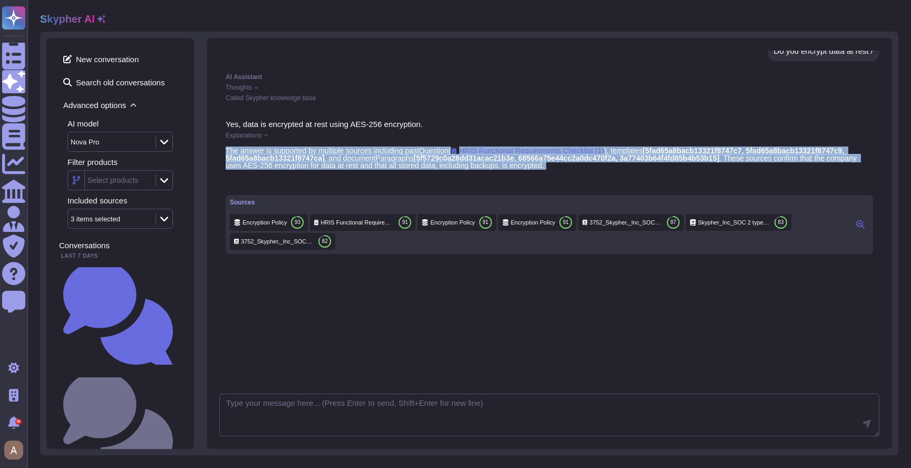
click at [337, 155] on b "[5fad65a8bacb13321f8747c7, 5fad65a8bacb13321f8747c9, 5fad65a8bacb13321f8747ca]" at bounding box center [536, 154] width 620 height 16
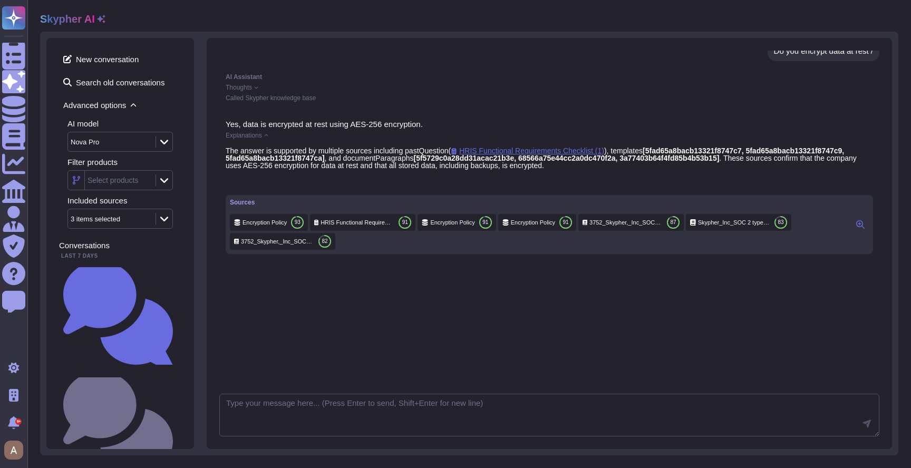
click at [351, 81] on div "AI Assistant Thoughts Called Skypher knowledge base" at bounding box center [549, 87] width 660 height 40
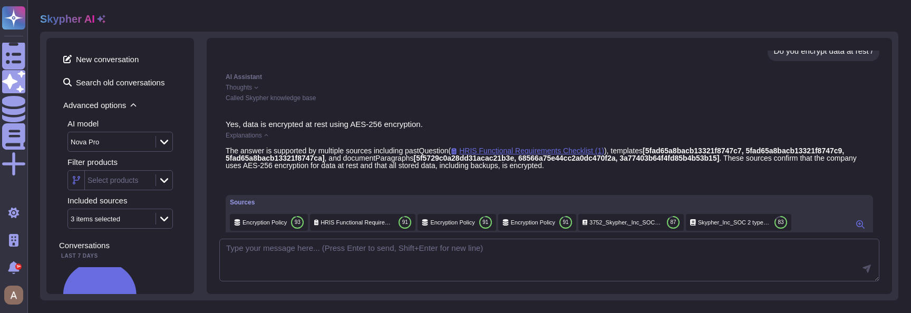
click at [660, 160] on b "[5f5729c0a28dd31acac21b3e, 68566a75e44cc2a0dc470f2a, 3a77403b64f4fd85b4b53b15]" at bounding box center [566, 158] width 306 height 8
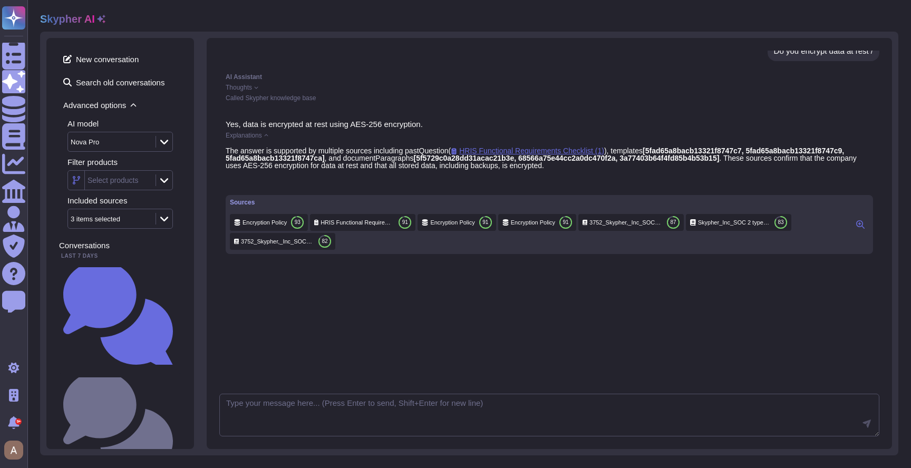
scroll to position [0, 0]
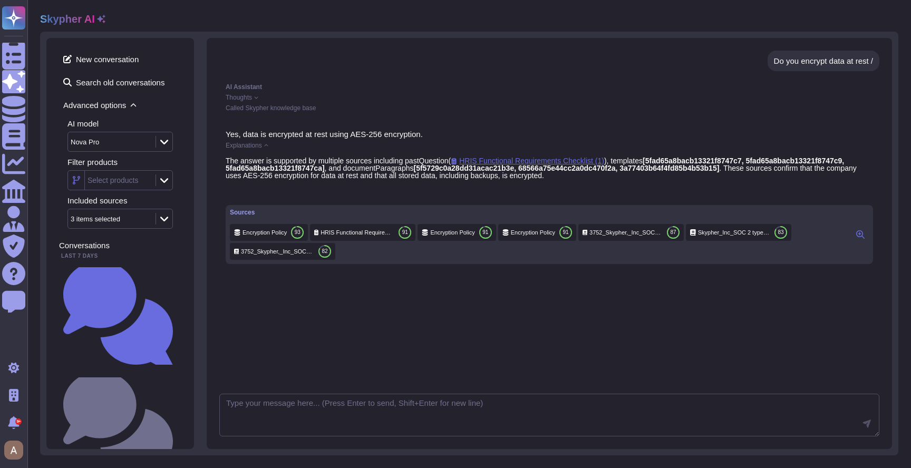
click at [800, 54] on div "Do you encrypt data at rest /" at bounding box center [823, 61] width 112 height 21
copy div "Do you encrypt data at rest /"
click at [97, 106] on span "Advanced options" at bounding box center [120, 105] width 122 height 16
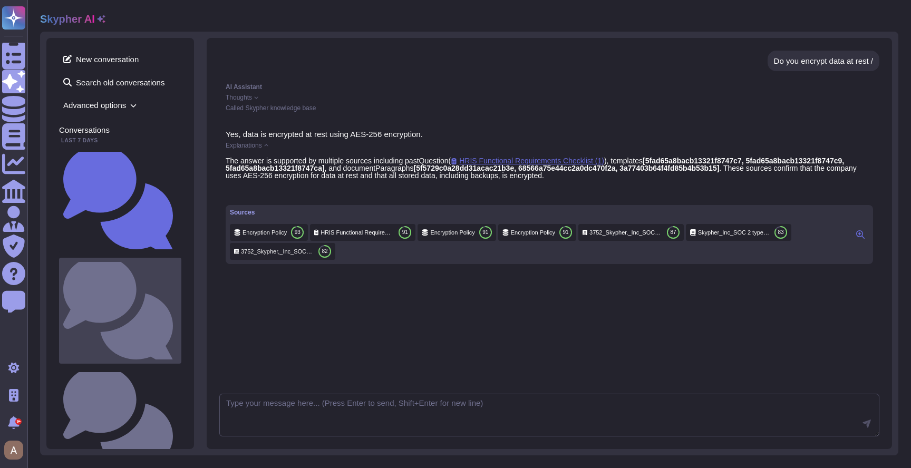
click at [177, 307] on small "Do we encrypt data at rest?" at bounding box center [177, 310] width 0 height 7
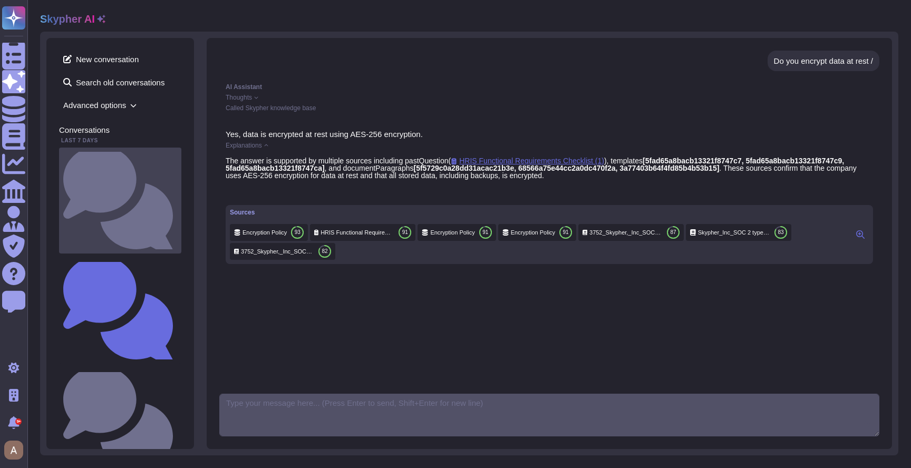
click at [142, 160] on div "Do you encrypt data at rest?" at bounding box center [120, 201] width 122 height 106
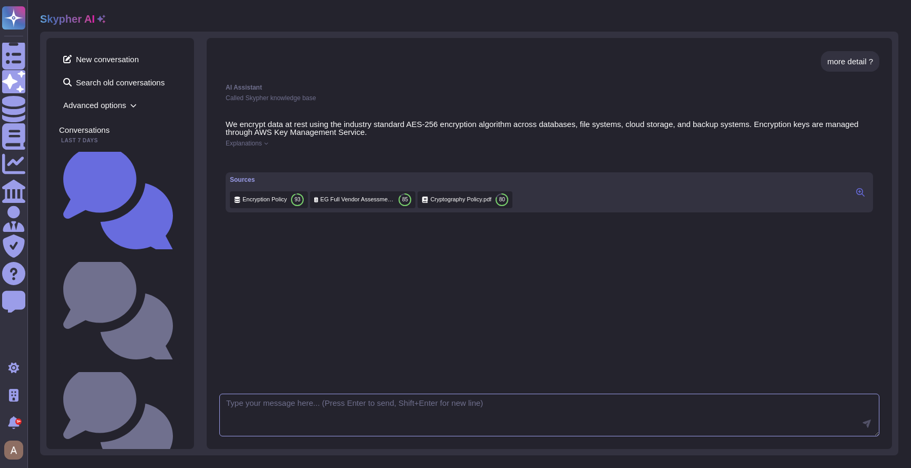
scroll to position [174, 0]
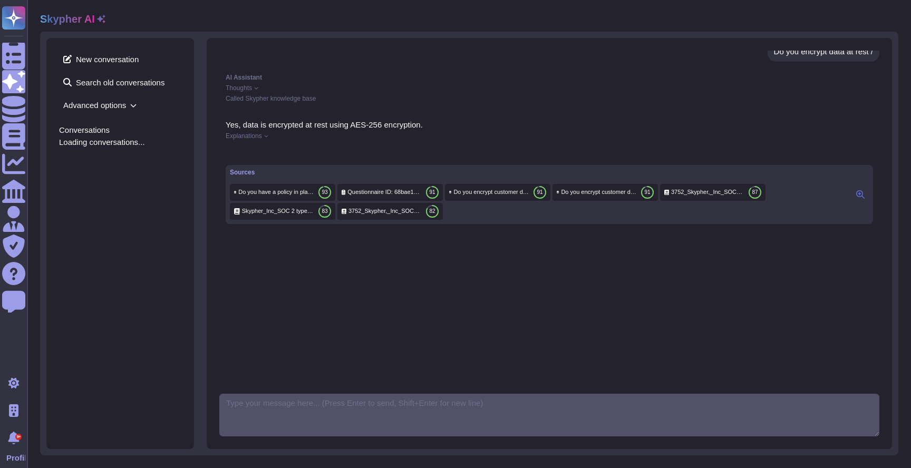
scroll to position [10, 0]
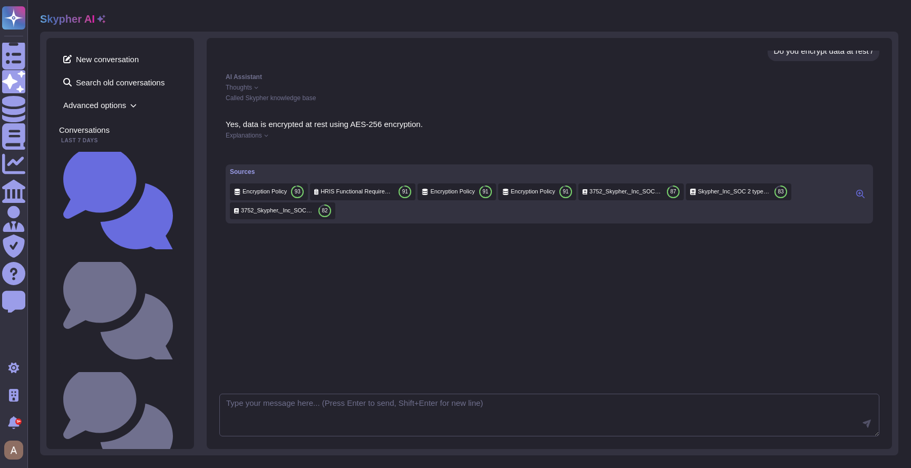
click at [257, 137] on span "Explanations" at bounding box center [244, 135] width 36 height 6
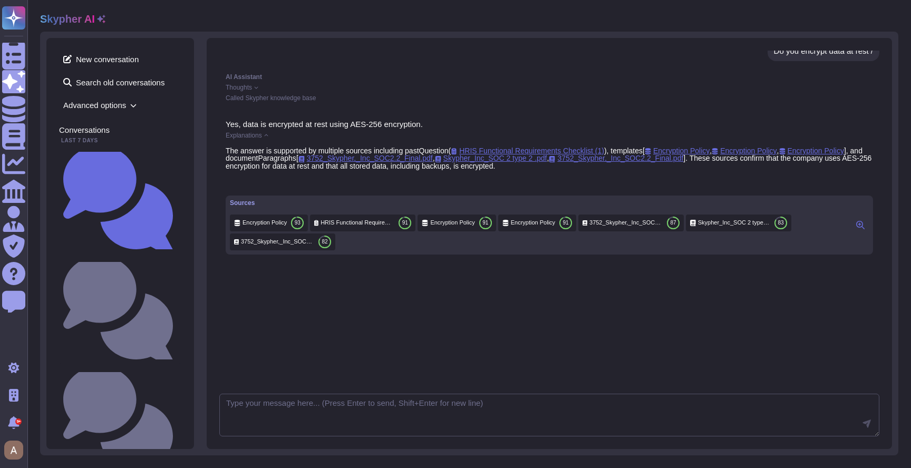
click at [101, 106] on span "Advanced options" at bounding box center [120, 105] width 122 height 16
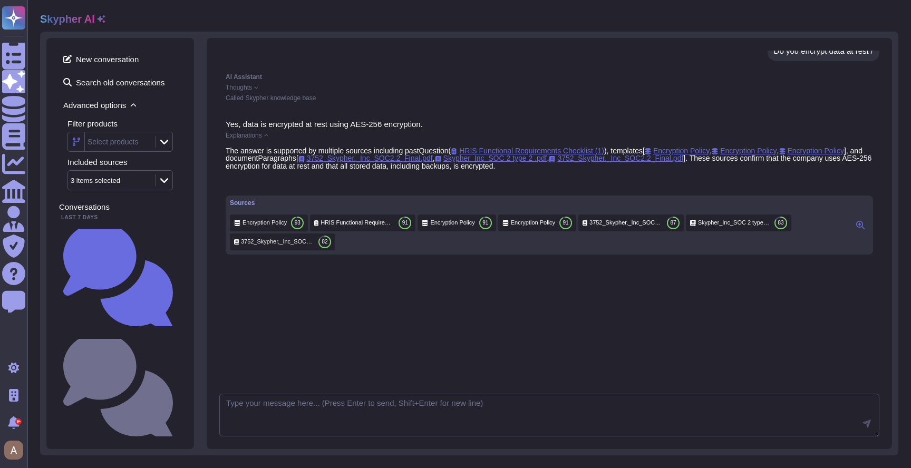
click at [98, 22] on icon at bounding box center [101, 19] width 8 height 8
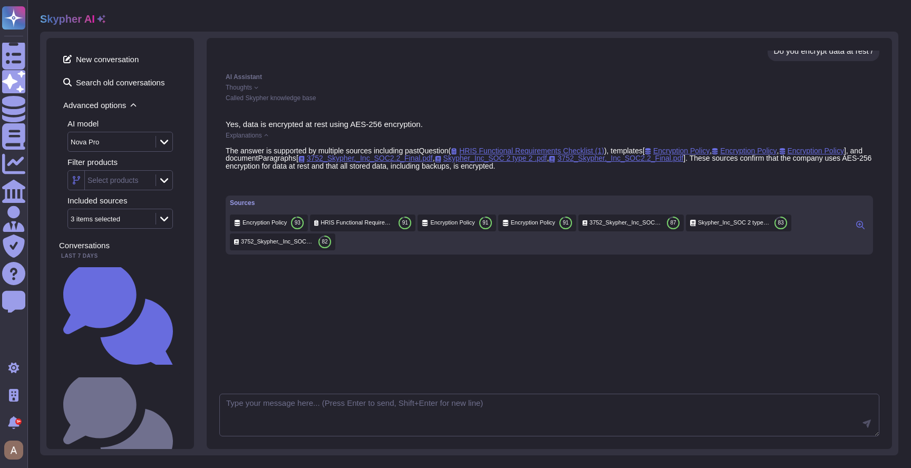
click at [119, 138] on div "Nova Pro" at bounding box center [110, 141] width 85 height 19
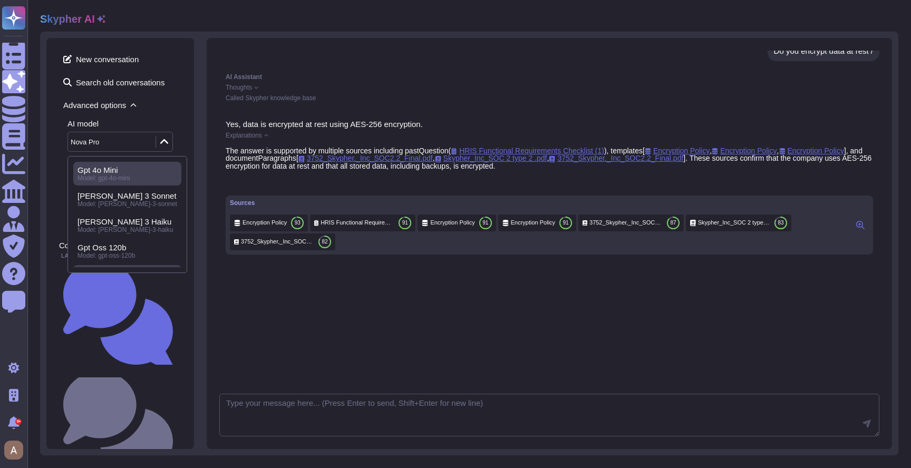
click at [112, 171] on span "Gpt 4o Mini" at bounding box center [97, 169] width 41 height 9
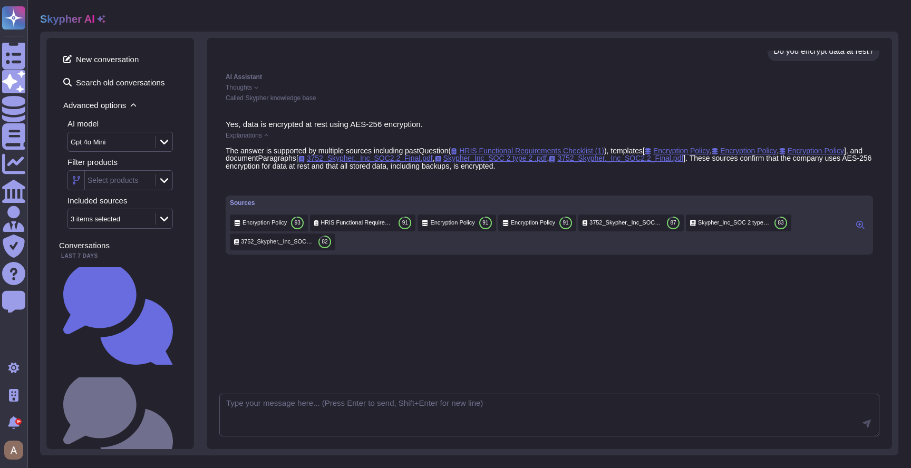
click at [103, 108] on span "Advanced options" at bounding box center [120, 105] width 122 height 16
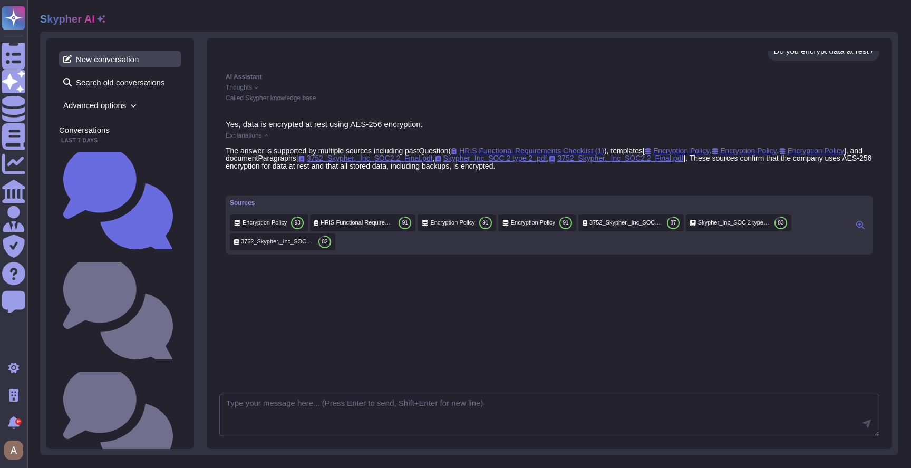
click at [137, 60] on span "New conversation" at bounding box center [120, 59] width 122 height 17
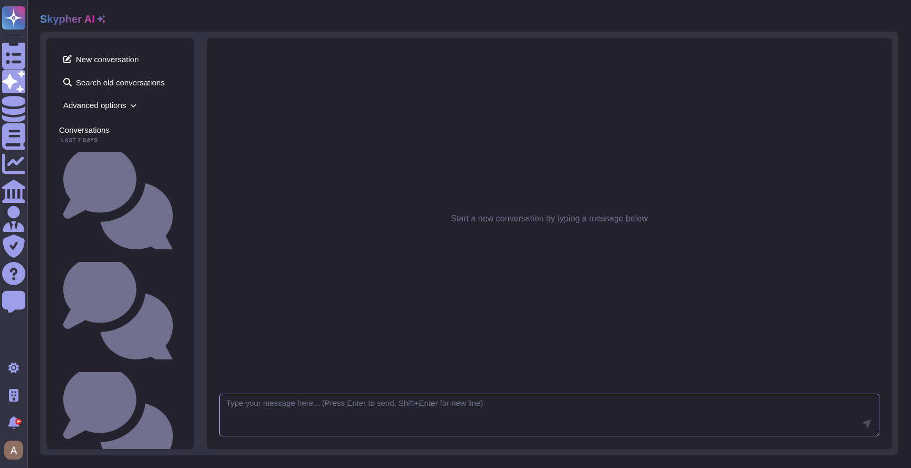
click at [339, 425] on textarea at bounding box center [549, 415] width 660 height 43
paste textarea ""Comment le soumissionnaire protège-il son environnement de travail ? Utilisez-…"
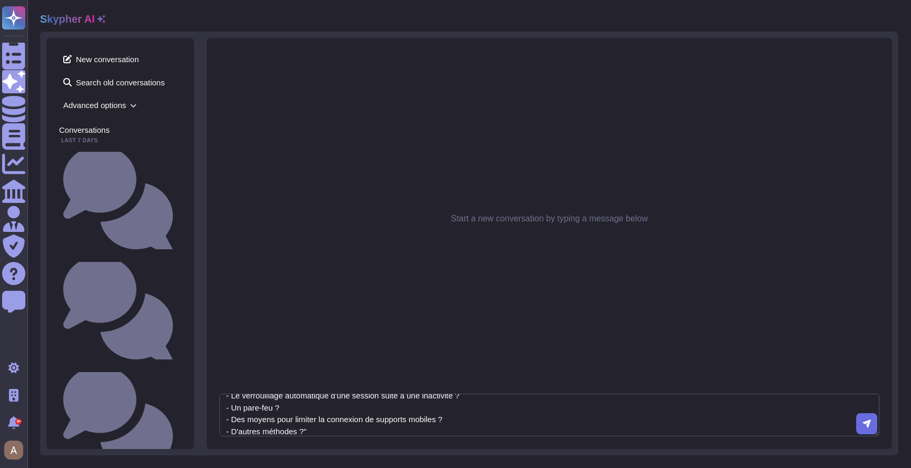
type textarea ""Comment le soumissionnaire protège-il son environnement de travail ? Utilisez-…"
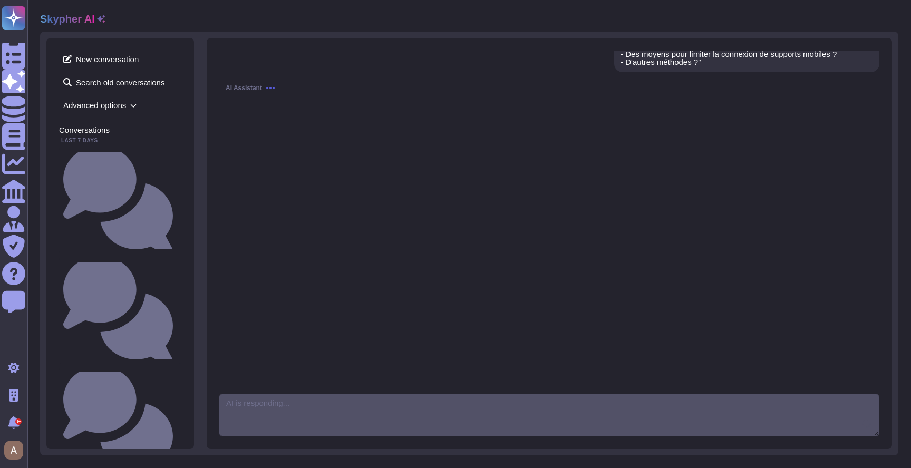
scroll to position [63, 0]
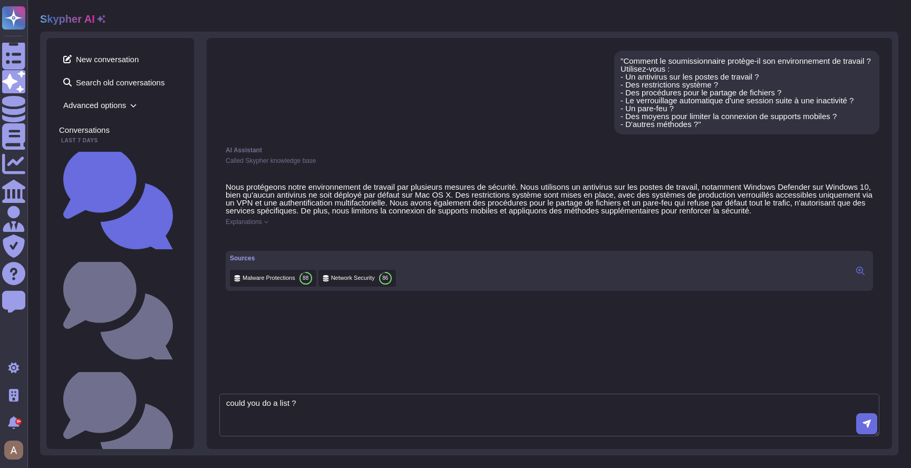
type textarea "could you do a list ?"
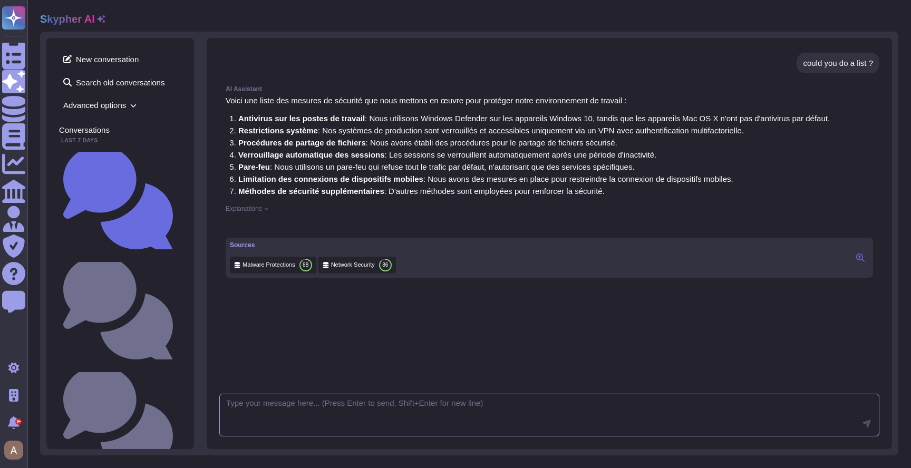
scroll to position [247, 0]
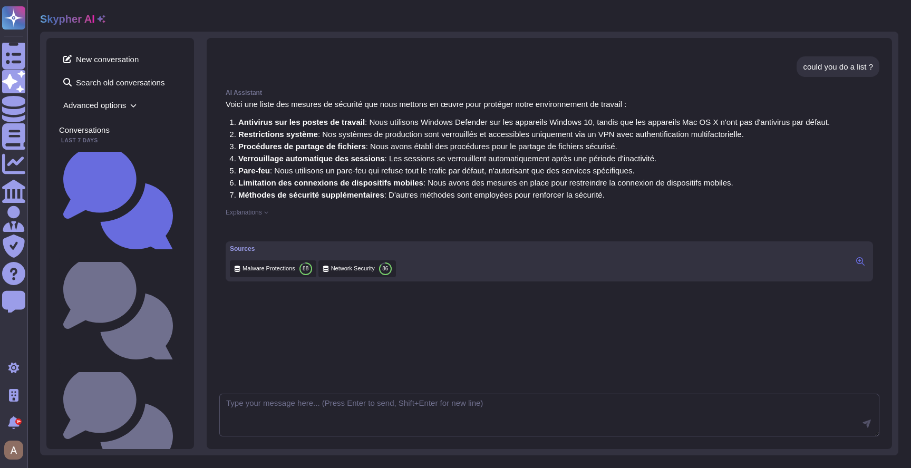
click at [244, 216] on span "Explanations" at bounding box center [244, 212] width 36 height 6
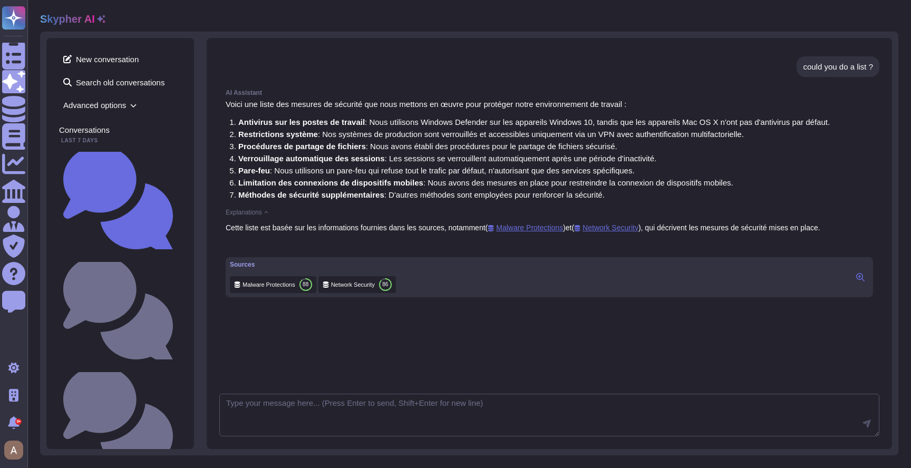
click at [244, 216] on span "Explanations" at bounding box center [244, 212] width 36 height 6
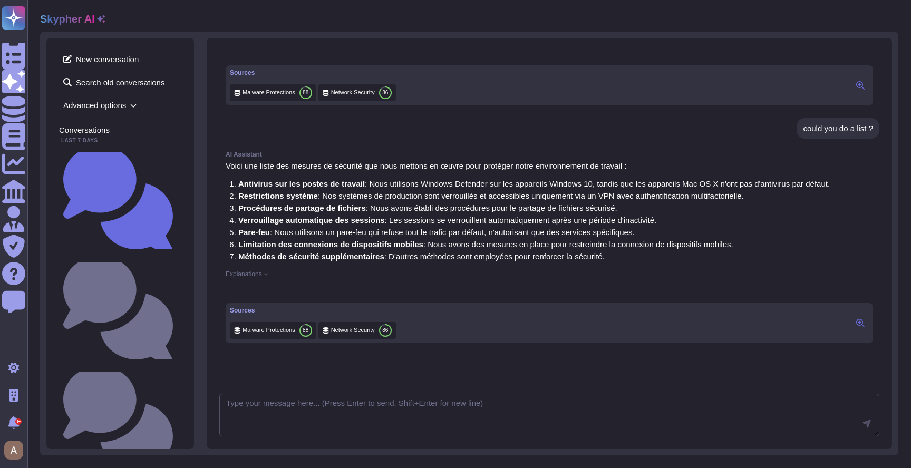
scroll to position [0, 0]
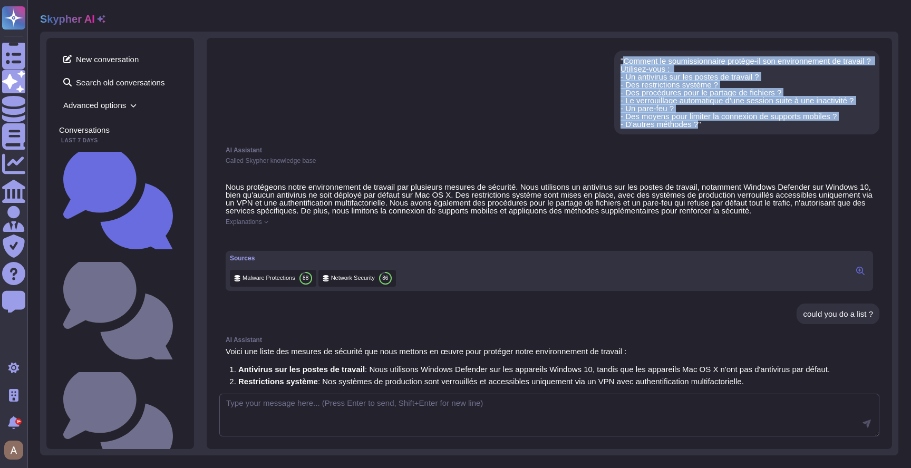
drag, startPoint x: 617, startPoint y: 61, endPoint x: 692, endPoint y: 128, distance: 100.4
click at [692, 128] on div ""Comment le soumissionnaire protège-il son environnement de travail ? Utilisez-…" at bounding box center [746, 92] width 252 height 71
copy div "Comment le soumissionnaire protège-il son environnement de travail ? Utilisez-v…"
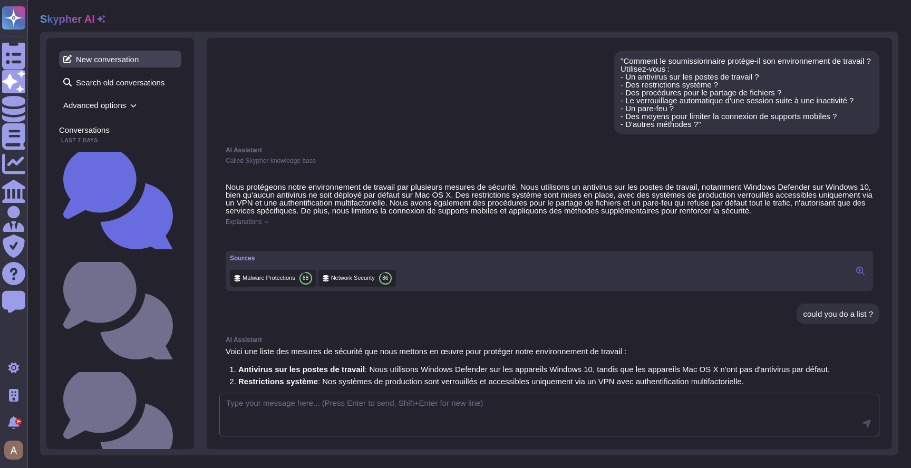
click at [131, 60] on span "New conversation" at bounding box center [120, 59] width 122 height 17
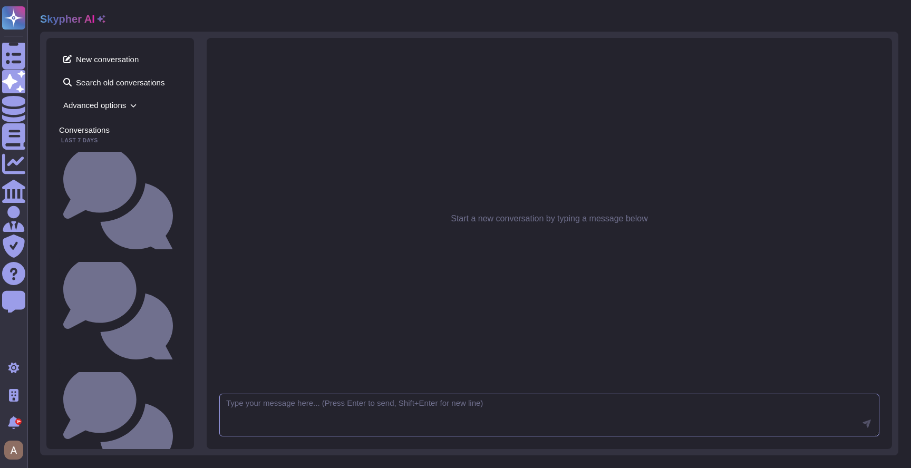
click at [532, 417] on textarea at bounding box center [549, 415] width 660 height 43
paste textarea "Comment le soumissionnaire protège-il son environnement de travail ? Utilisez-v…"
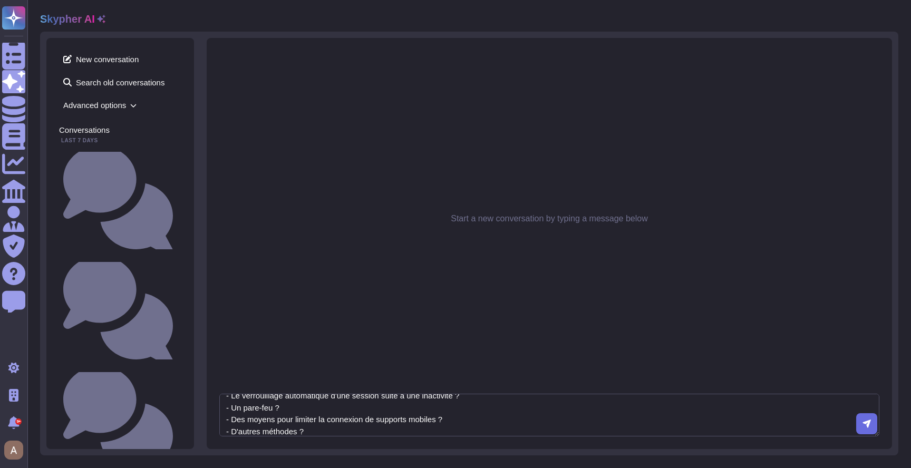
type textarea "Comment le soumissionnaire protège-il son environnement de travail ? Utilisez-v…"
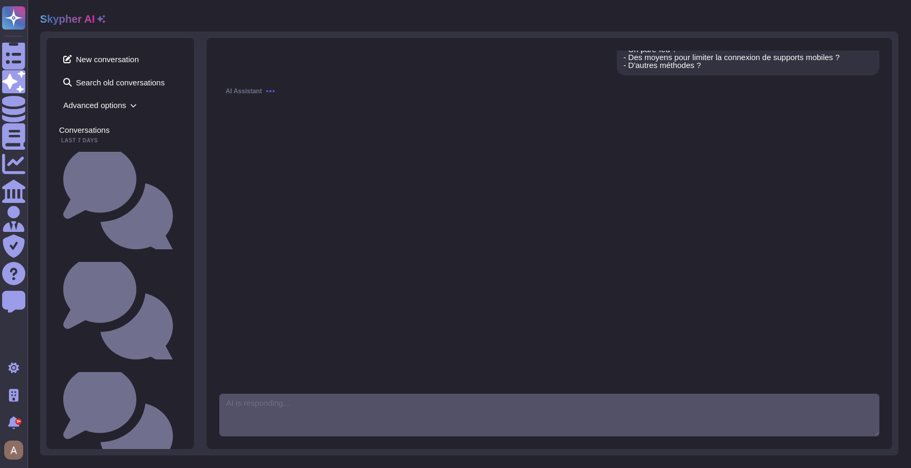
scroll to position [63, 0]
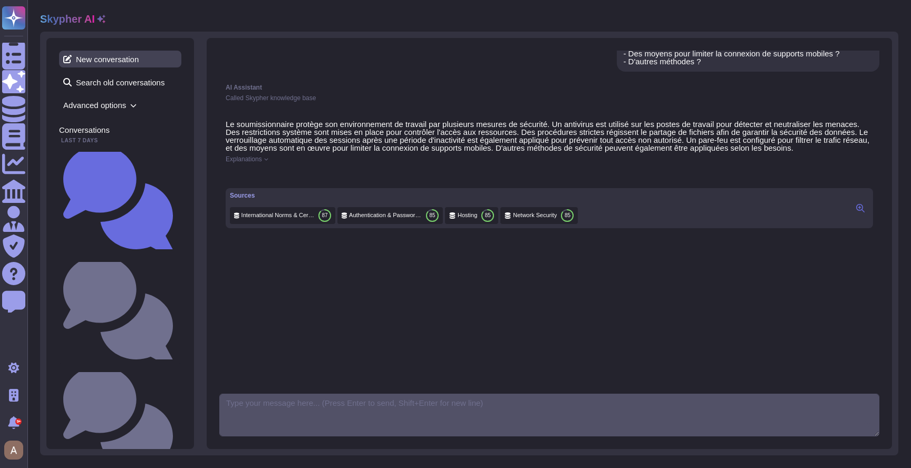
click at [130, 61] on span "New conversation" at bounding box center [120, 59] width 122 height 17
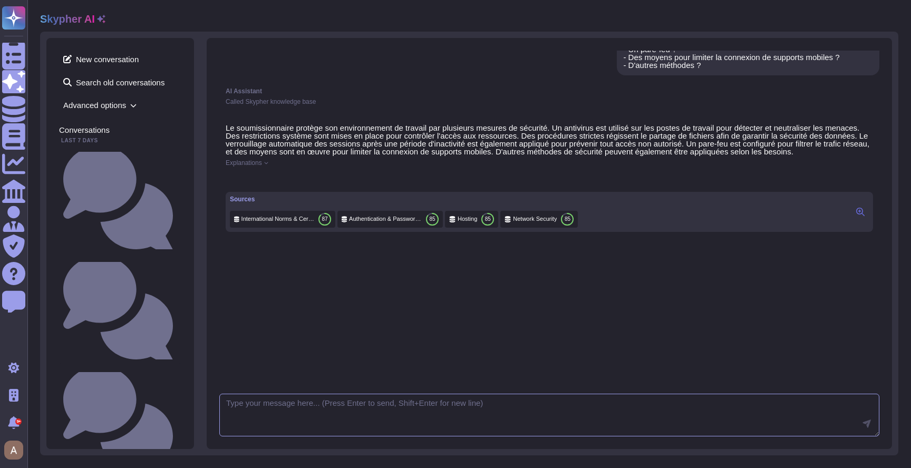
scroll to position [63, 0]
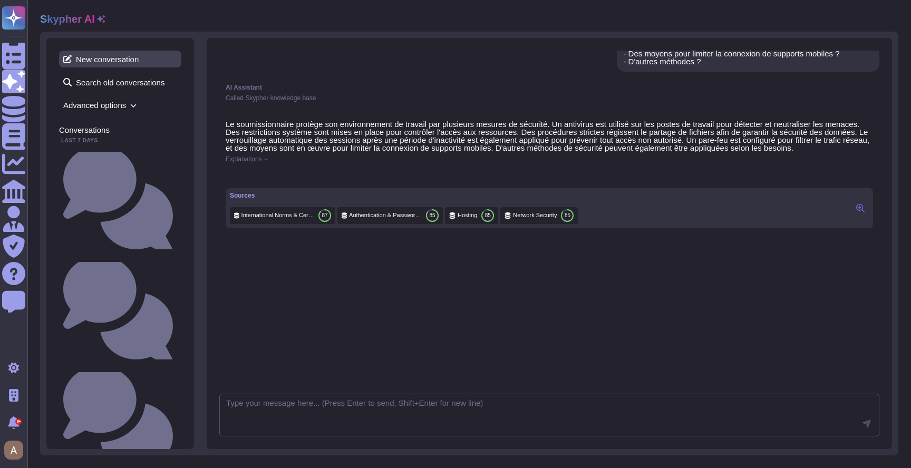
click at [147, 61] on span "New conversation" at bounding box center [120, 59] width 122 height 17
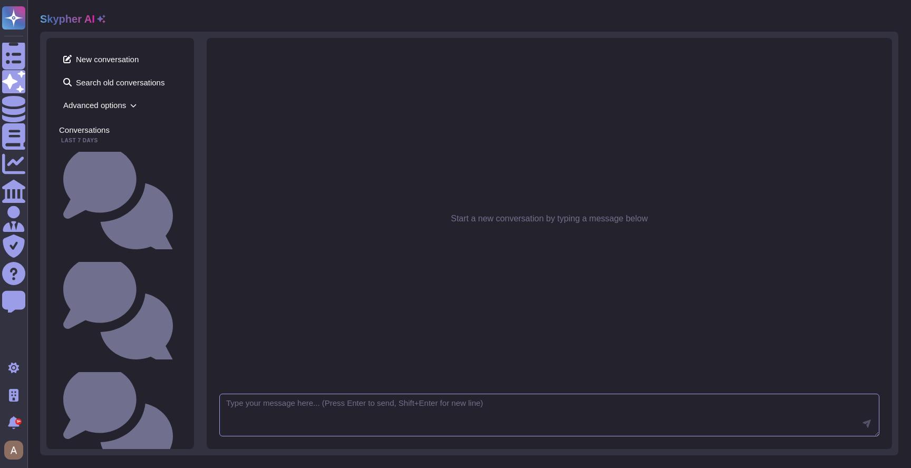
click at [393, 406] on textarea at bounding box center [549, 415] width 660 height 43
paste textarea "Quelle est la politique du soumissionnaire concernant la conservation des donné…"
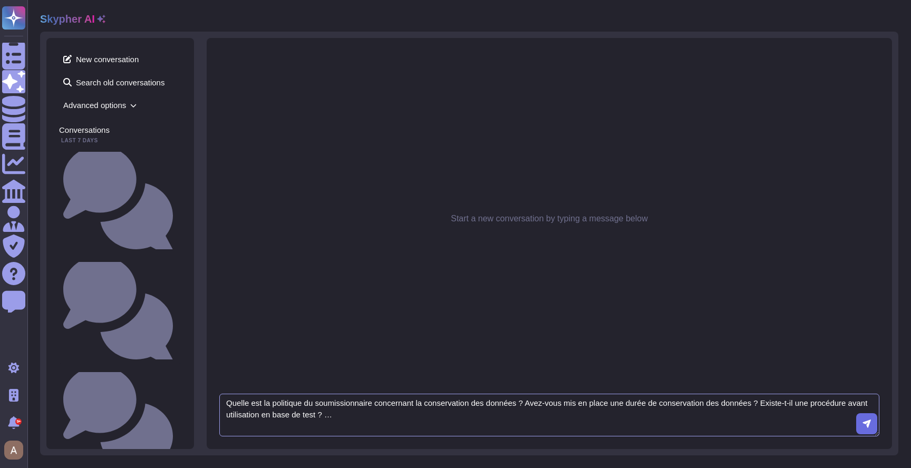
click at [506, 404] on textarea "Quelle est la politique du soumissionnaire concernant la conservation des donné…" at bounding box center [549, 415] width 660 height 43
paste textarea "rocédure de purge des données ou de destruction des supports physiques mise en …"
type textarea "Quelle est la procédure de purge des données ou de destruction des supports phy…"
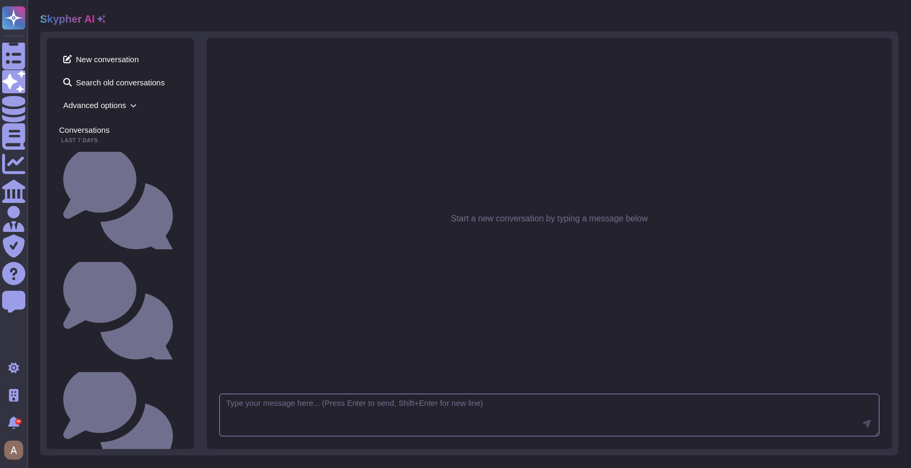
click at [394, 397] on textarea at bounding box center [549, 415] width 660 height 43
paste textarea "Quelle est la procédure de purge des données ou de destruction des supports phy…"
type textarea "Quelle est la procédure de purge des données ou de destruction des supports phy…"
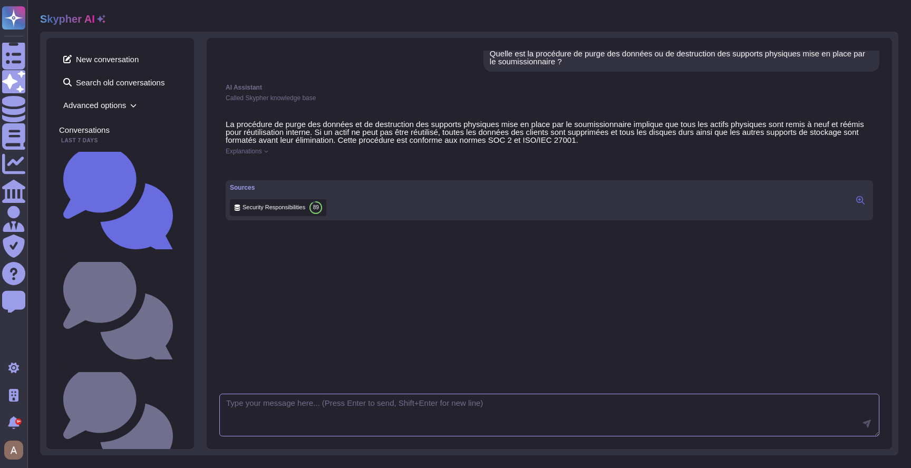
click at [337, 411] on textarea at bounding box center [549, 415] width 660 height 43
paste textarea ""Comment le soumissionnaire protège-il son environnement de travail ? Utilisez-…"
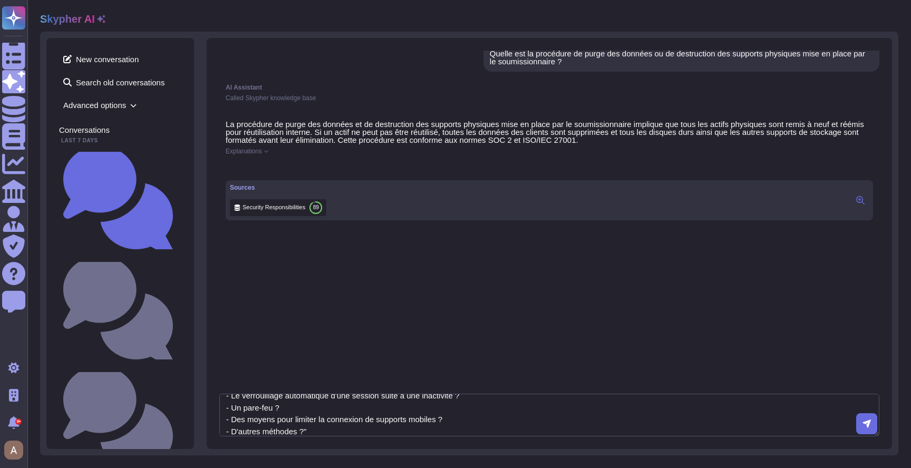
type textarea ""Comment le soumissionnaire protège-il son environnement de travail ? Utilisez-…"
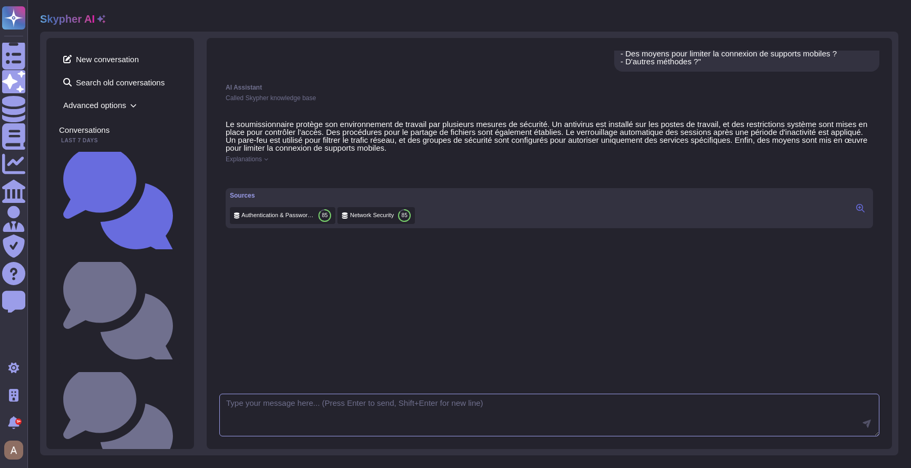
scroll to position [261, 0]
type textarea "could you do a list"
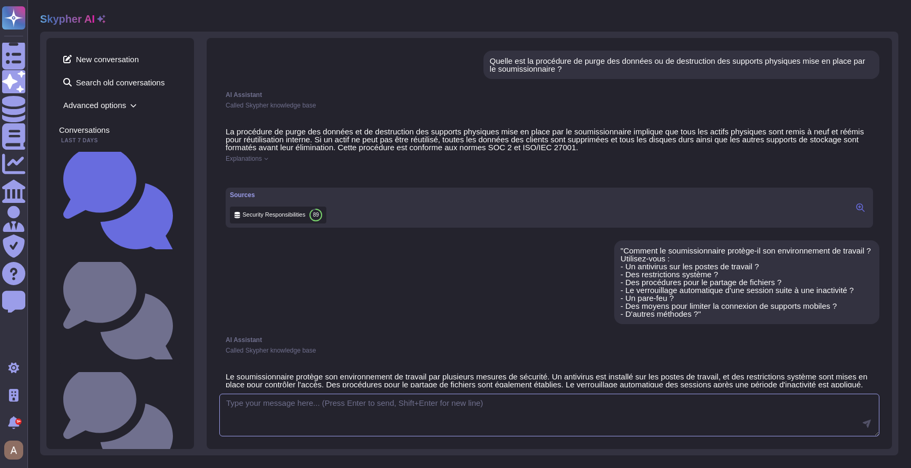
scroll to position [459, 0]
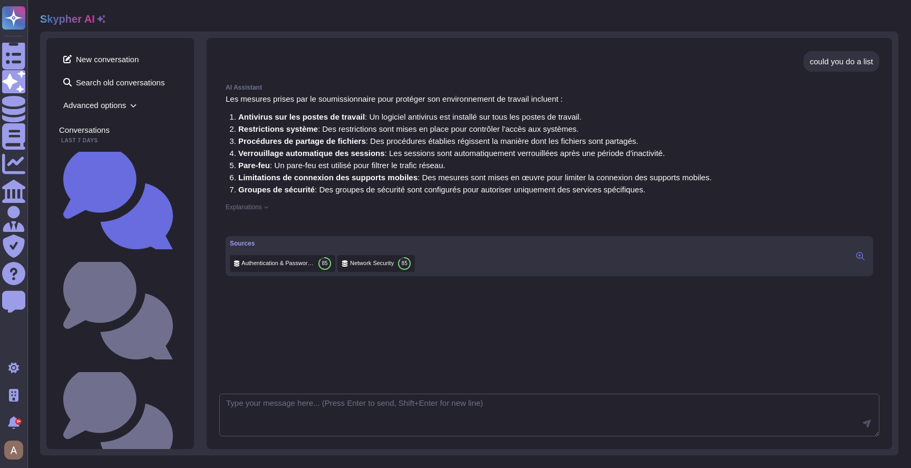
click at [455, 123] on ol "Antivirus sur les postes de travail : Un logiciel antivirus est installé sur to…" at bounding box center [469, 155] width 486 height 85
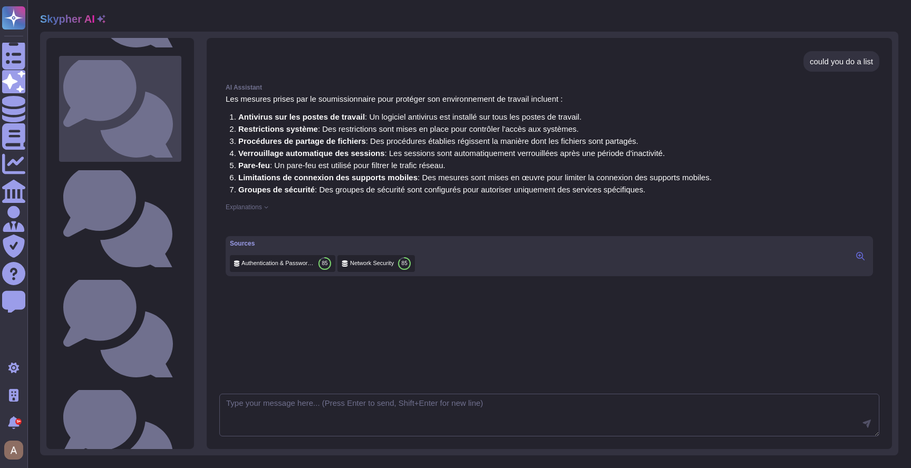
scroll to position [0, 0]
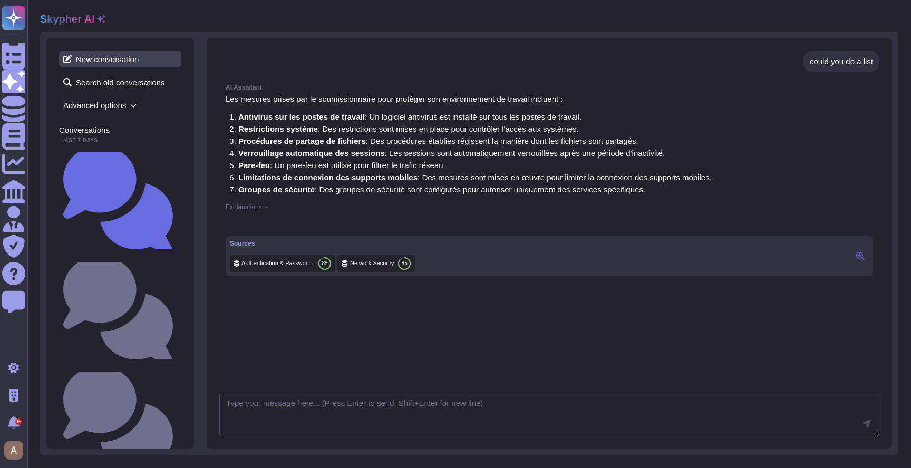
click at [89, 57] on span "New conversation" at bounding box center [120, 59] width 122 height 17
